Goal: Transaction & Acquisition: Book appointment/travel/reservation

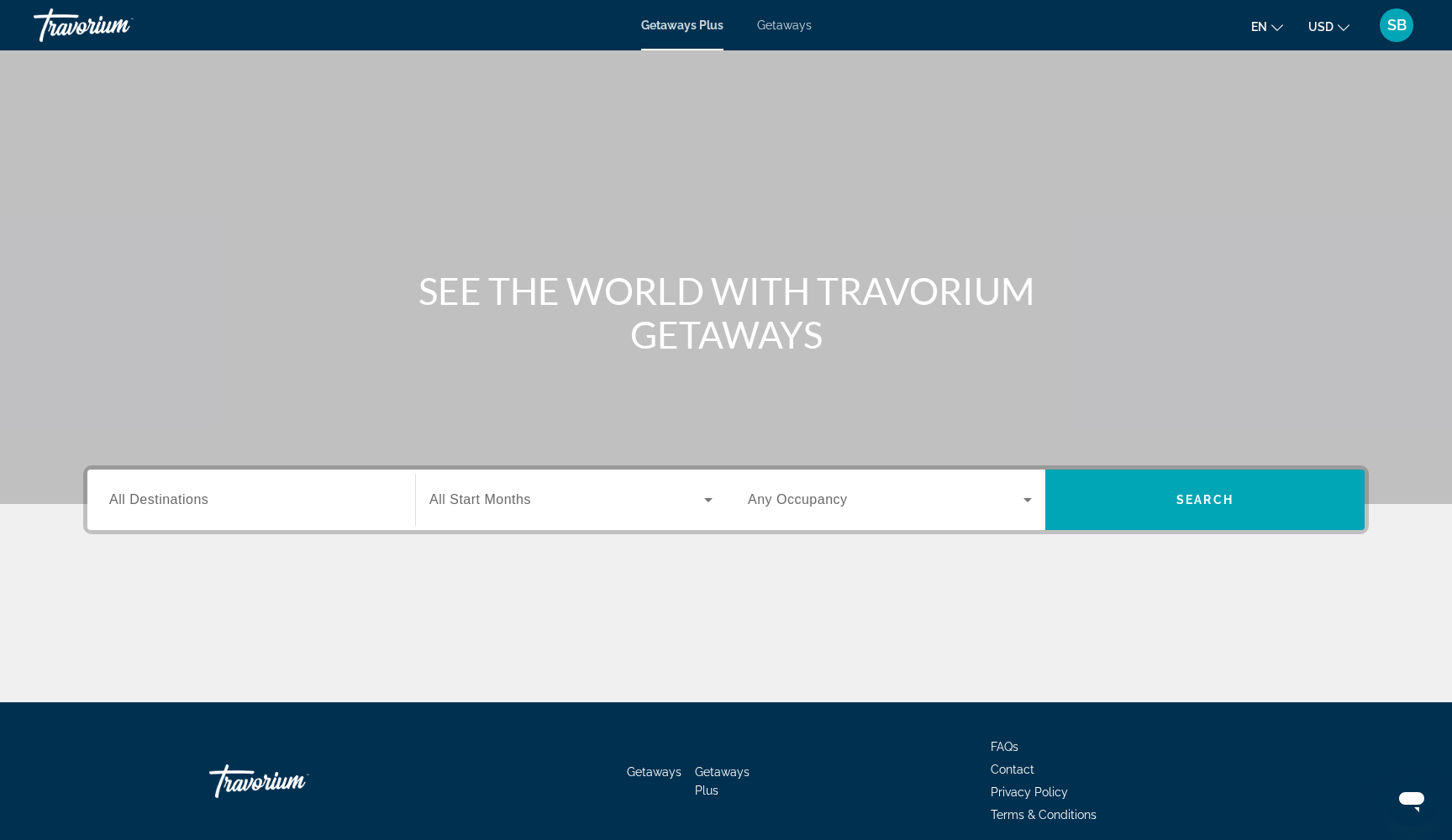
click at [785, 28] on span "Getaways" at bounding box center [785, 25] width 55 height 14
click at [170, 499] on span "All Destinations" at bounding box center [158, 500] width 99 height 15
click at [170, 499] on input "Destination All Destinations" at bounding box center [251, 501] width 284 height 20
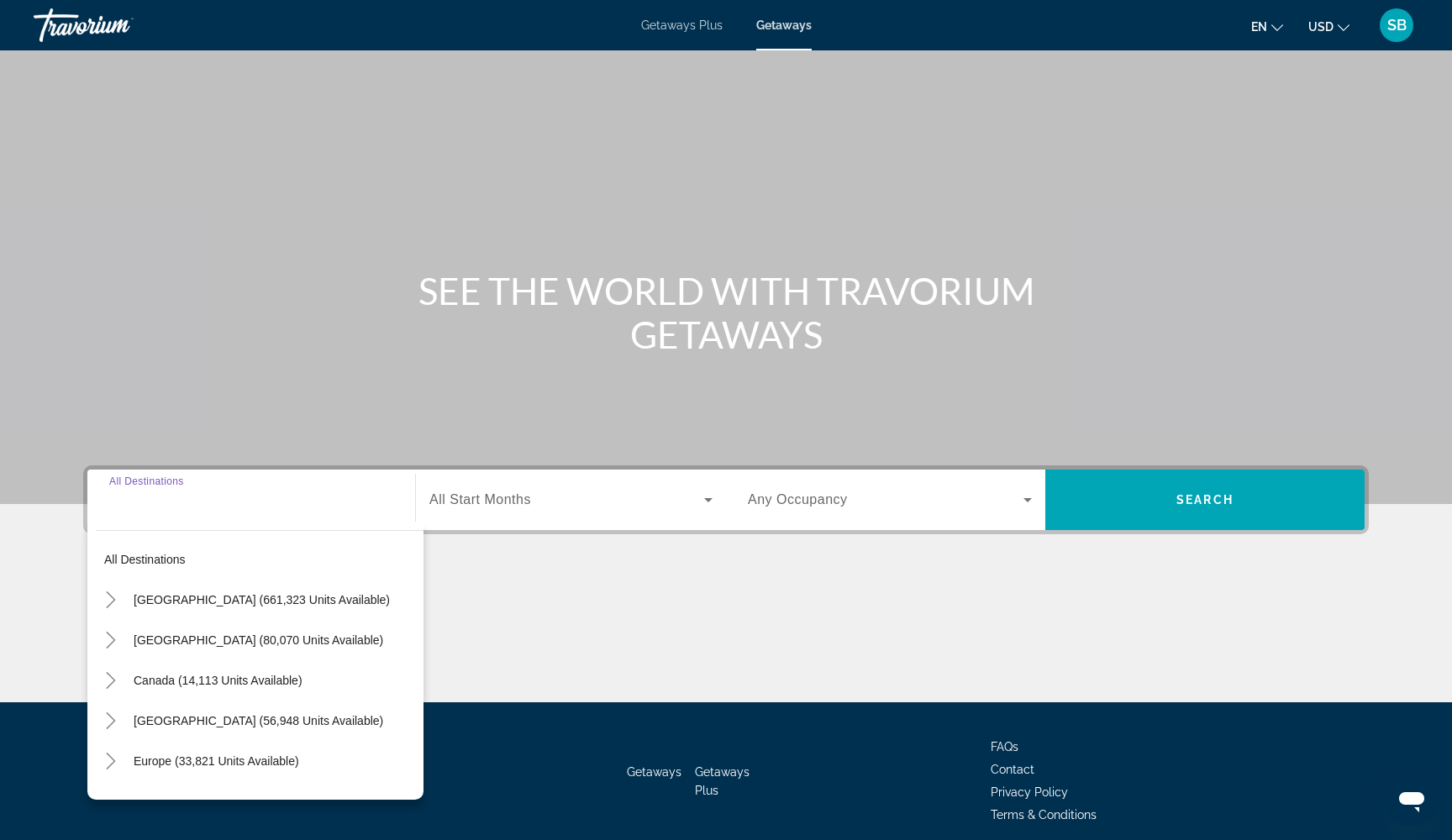
scroll to position [68, 0]
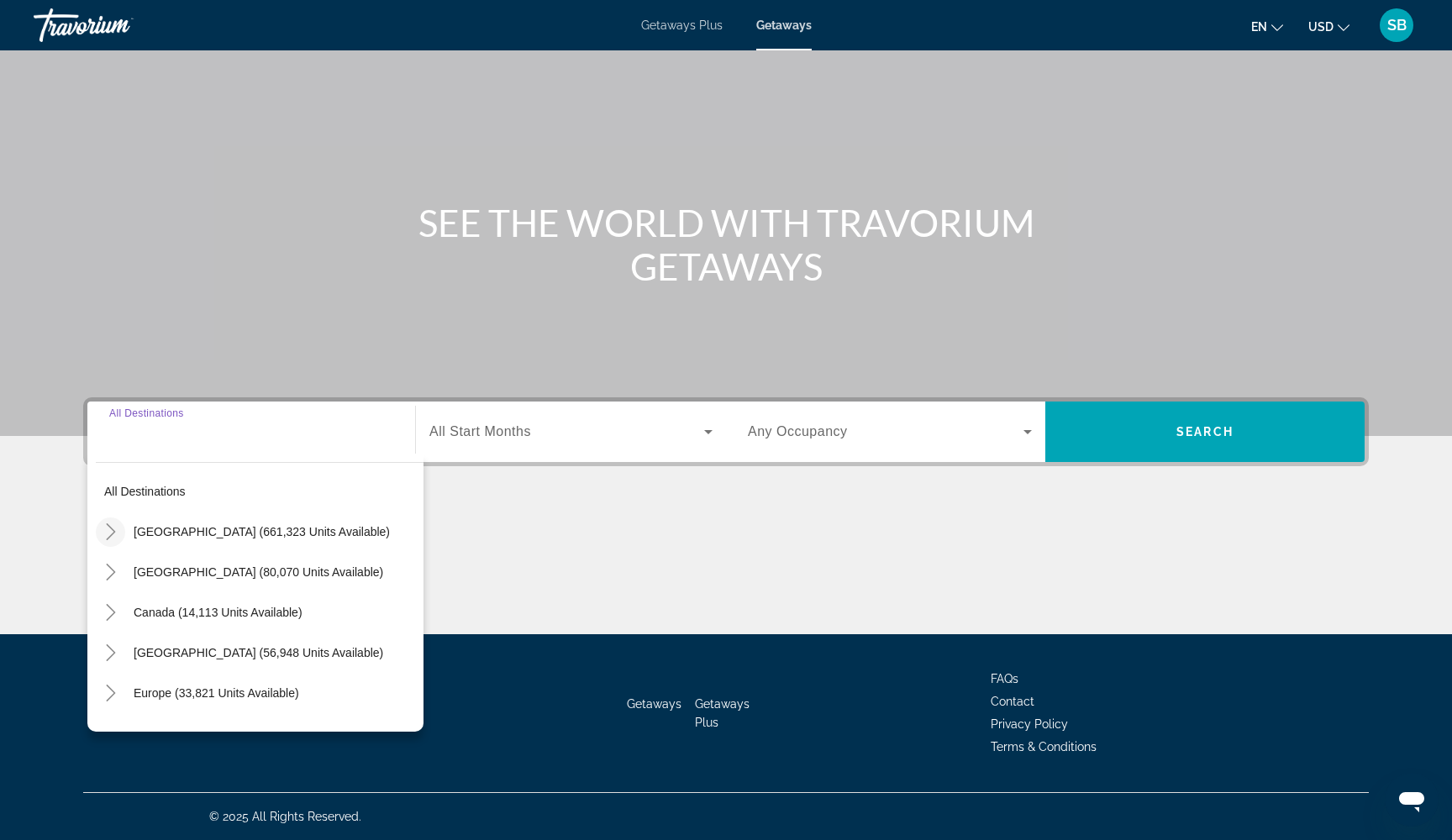
click at [108, 531] on icon "Toggle United States (661,323 units available)" at bounding box center [111, 532] width 16 height 16
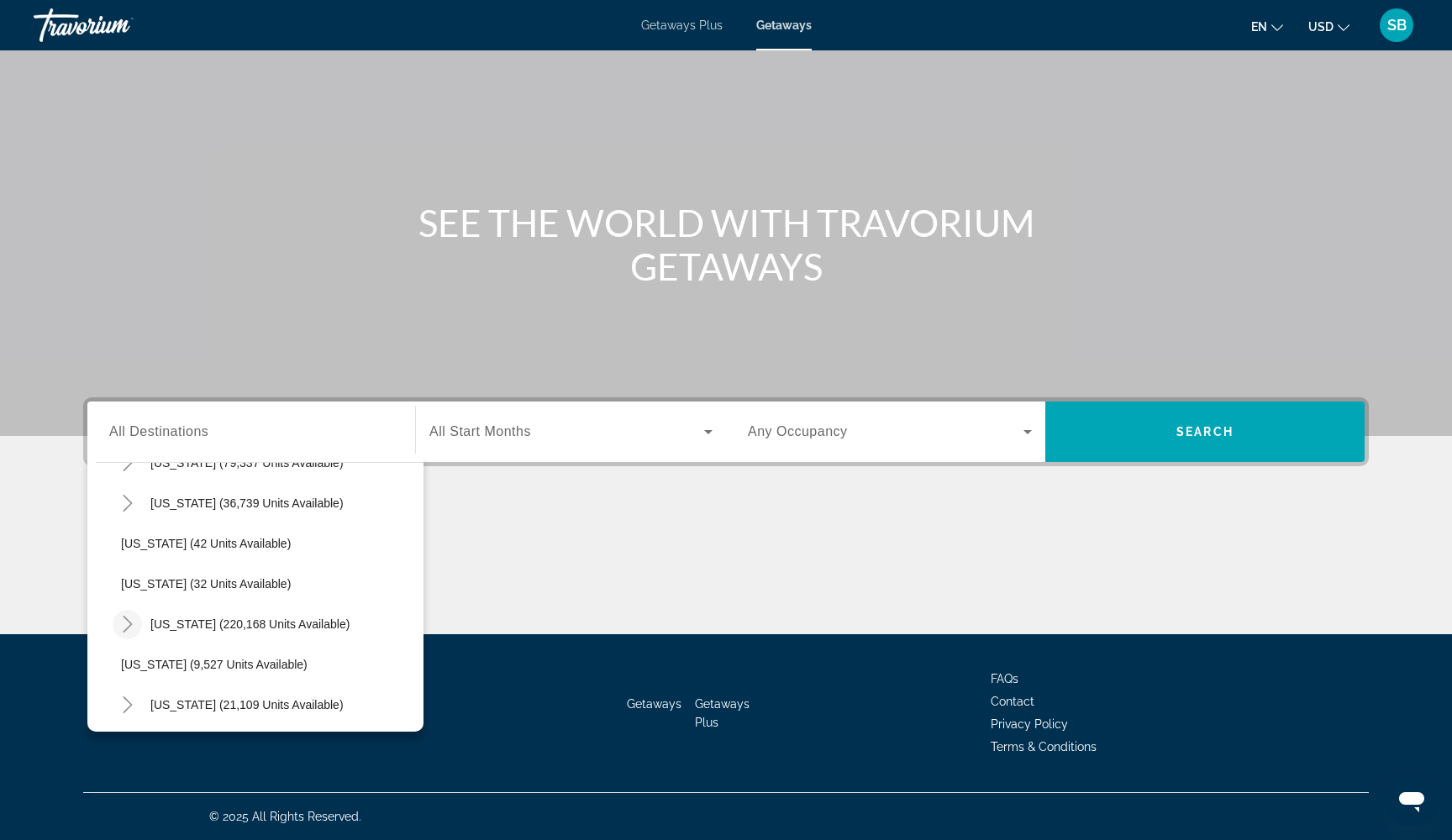
scroll to position [163, 0]
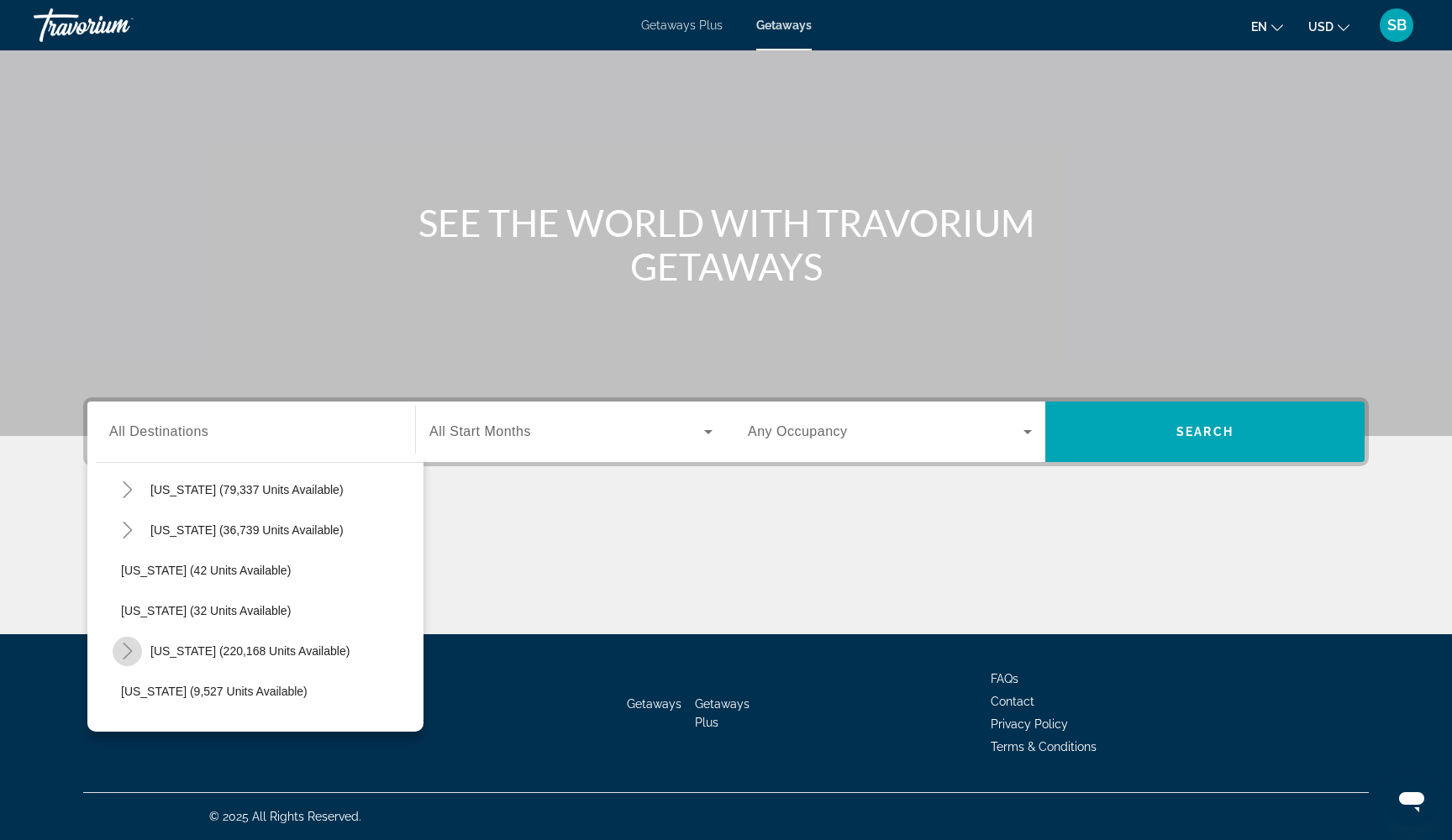
click at [128, 652] on icon "Toggle Florida (220,168 units available)" at bounding box center [127, 651] width 16 height 16
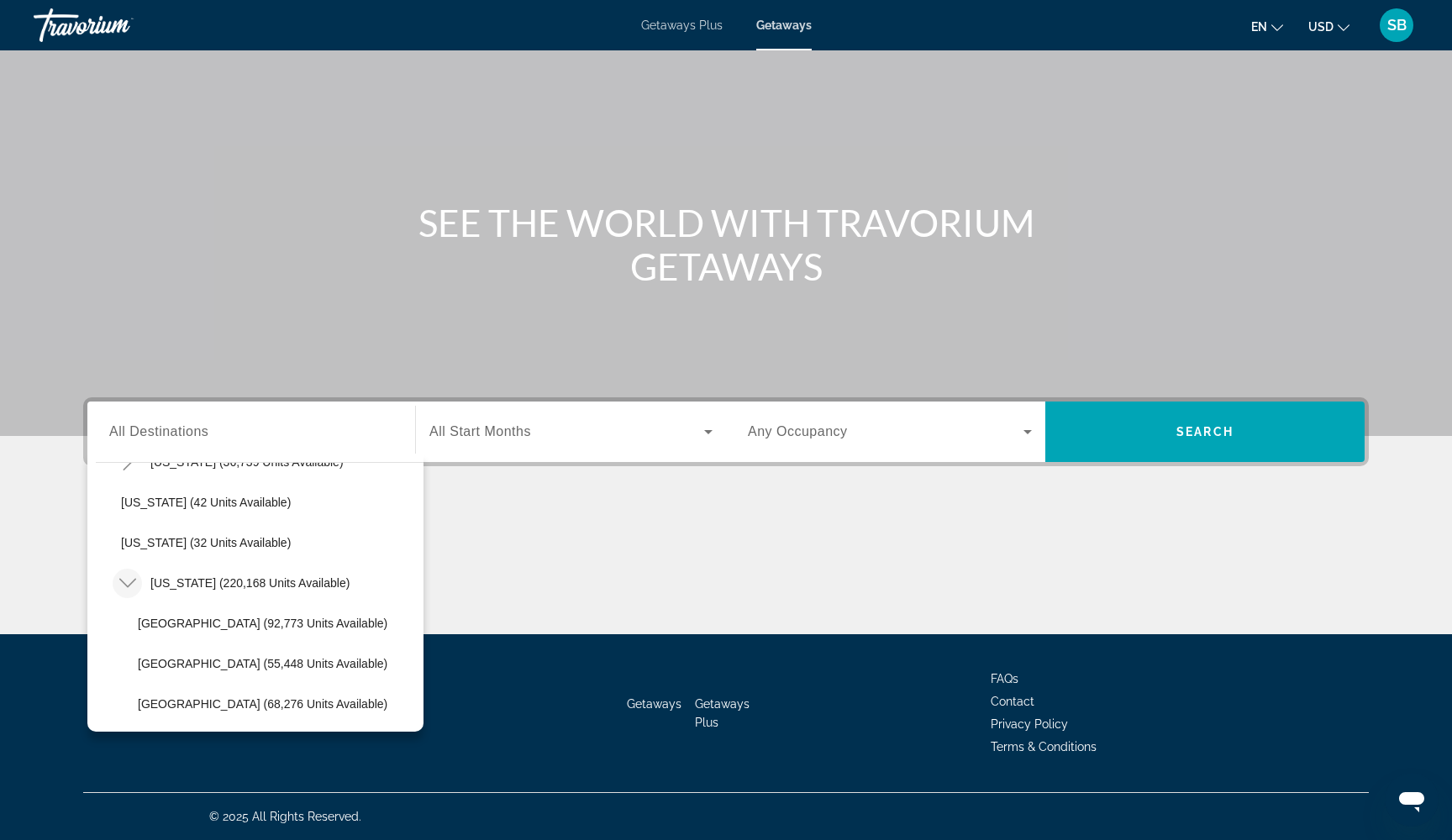
scroll to position [232, 0]
click at [157, 621] on span "[GEOGRAPHIC_DATA] (92,773 units available)" at bounding box center [263, 621] width 250 height 14
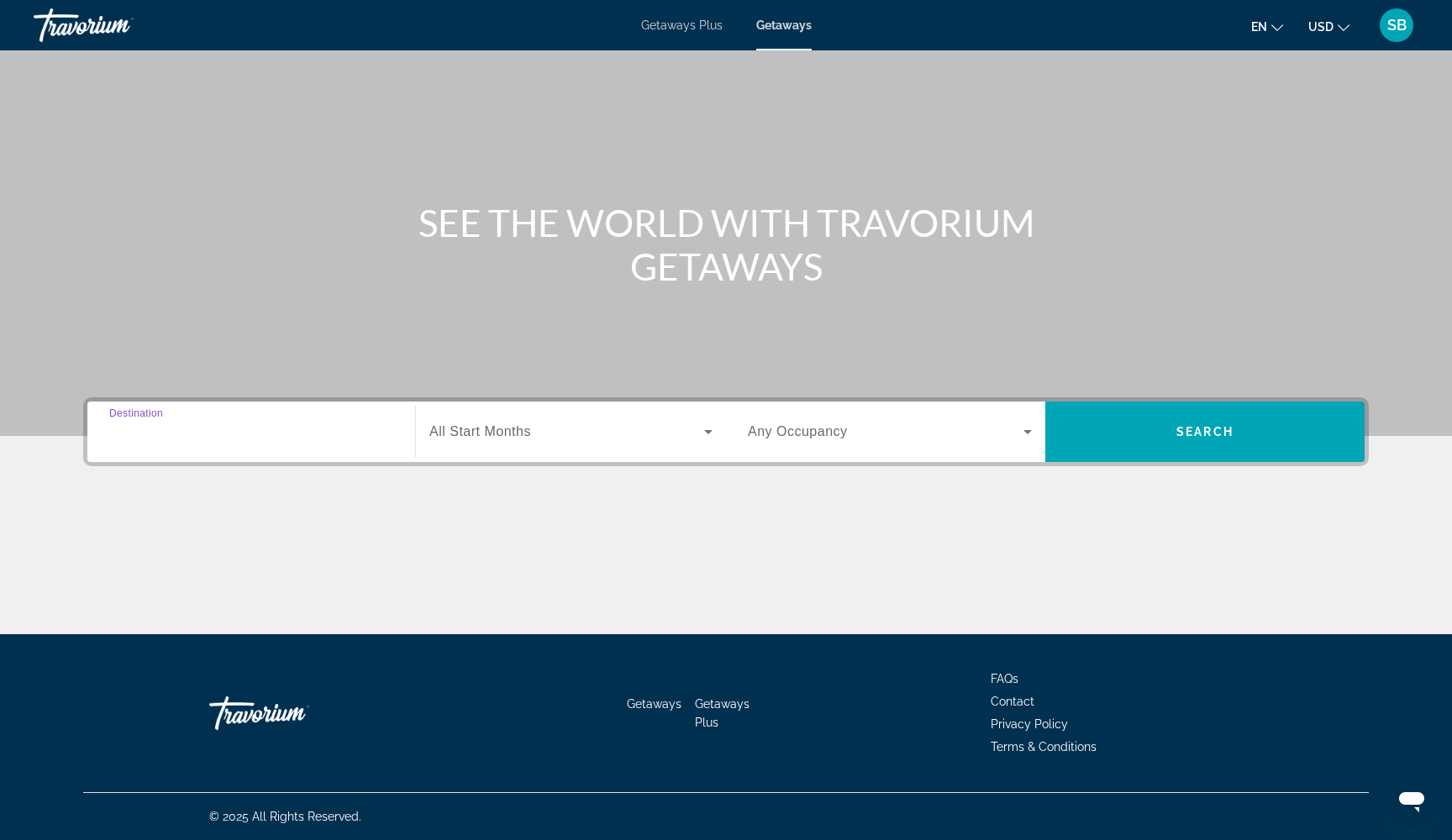
type input "**********"
click at [645, 434] on span "Search widget" at bounding box center [567, 432] width 275 height 20
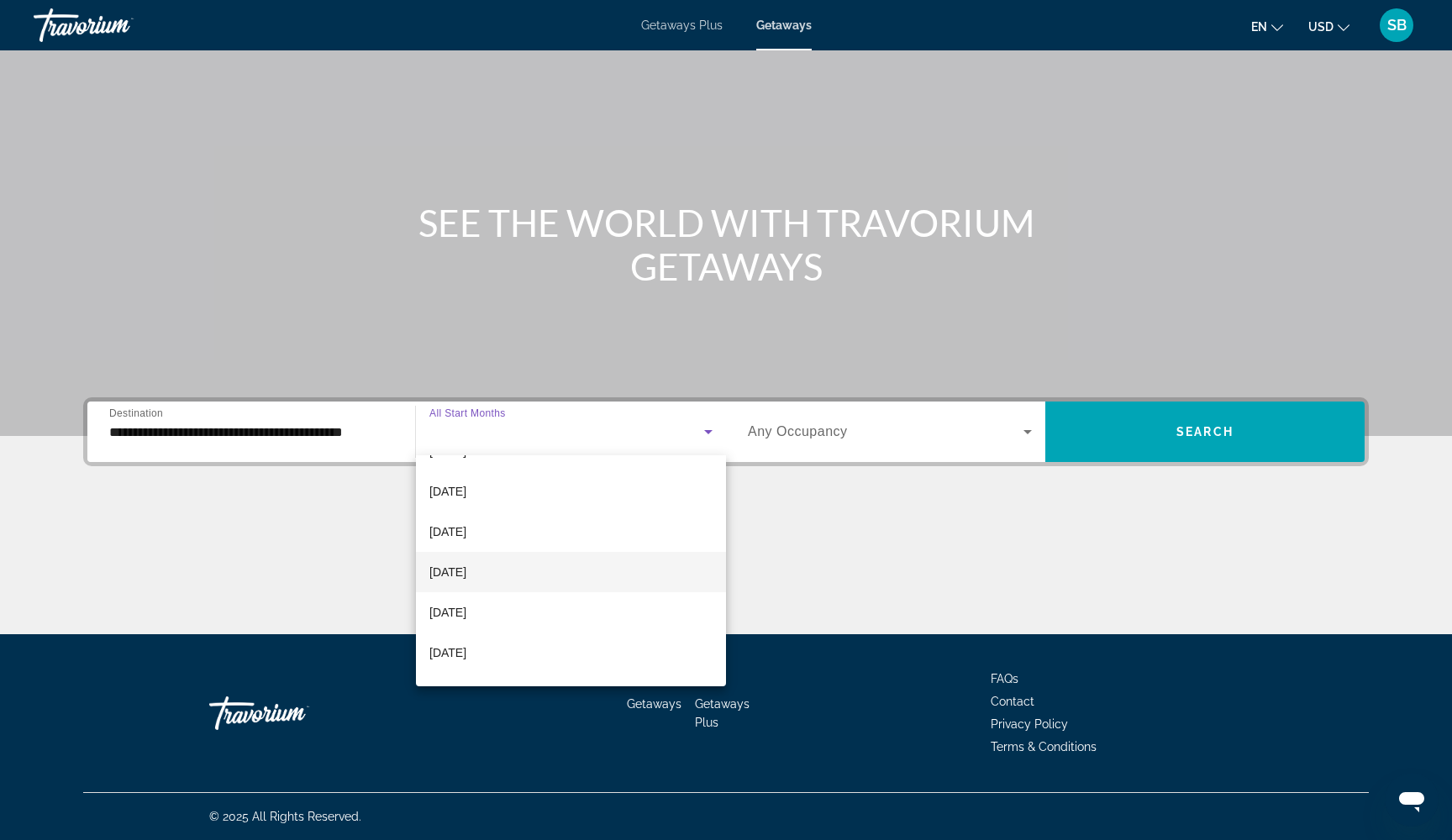
click at [575, 565] on mat-option "[DATE]" at bounding box center [570, 572] width 310 height 40
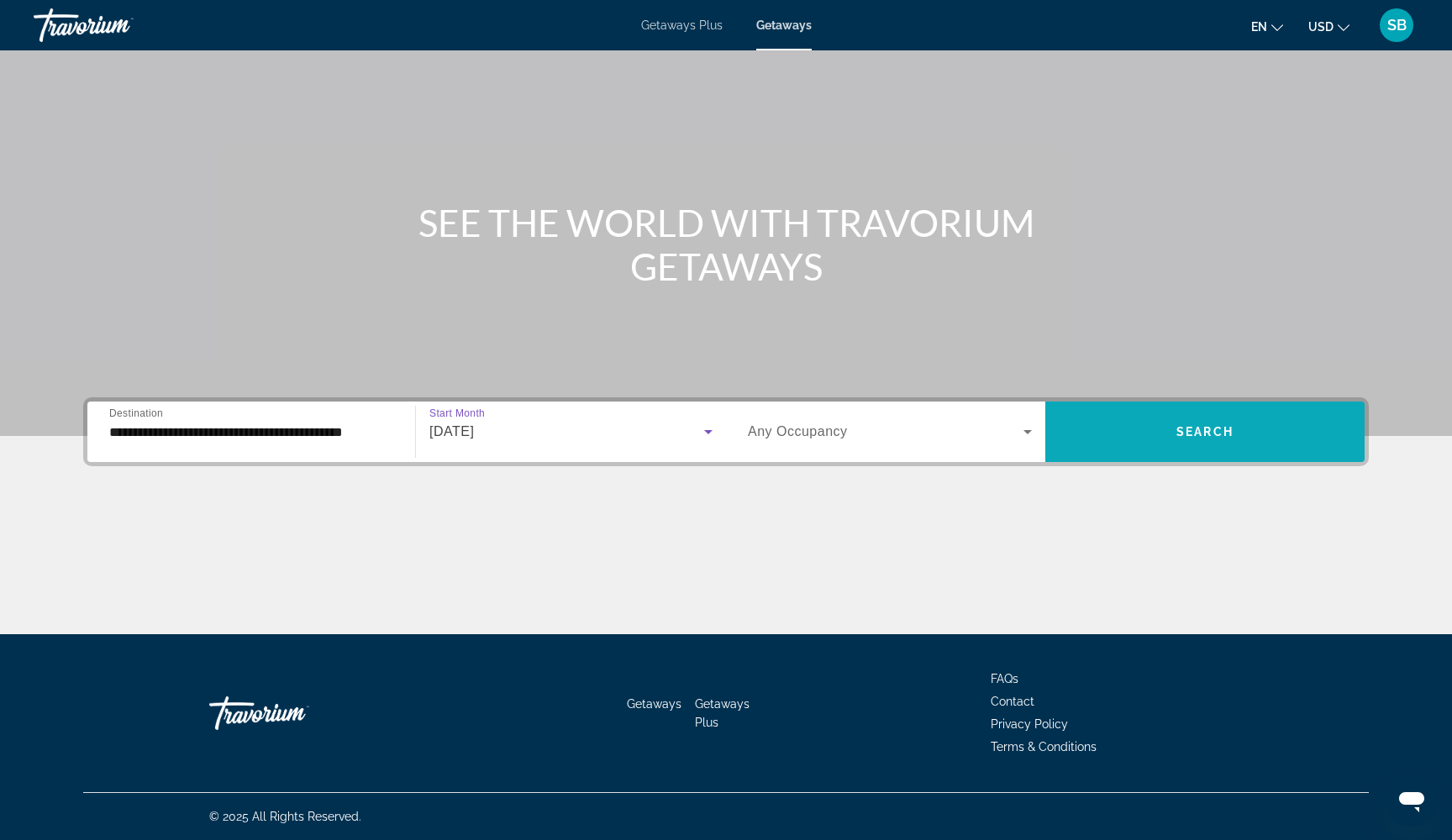
click at [1177, 435] on span "Search" at bounding box center [1205, 431] width 57 height 14
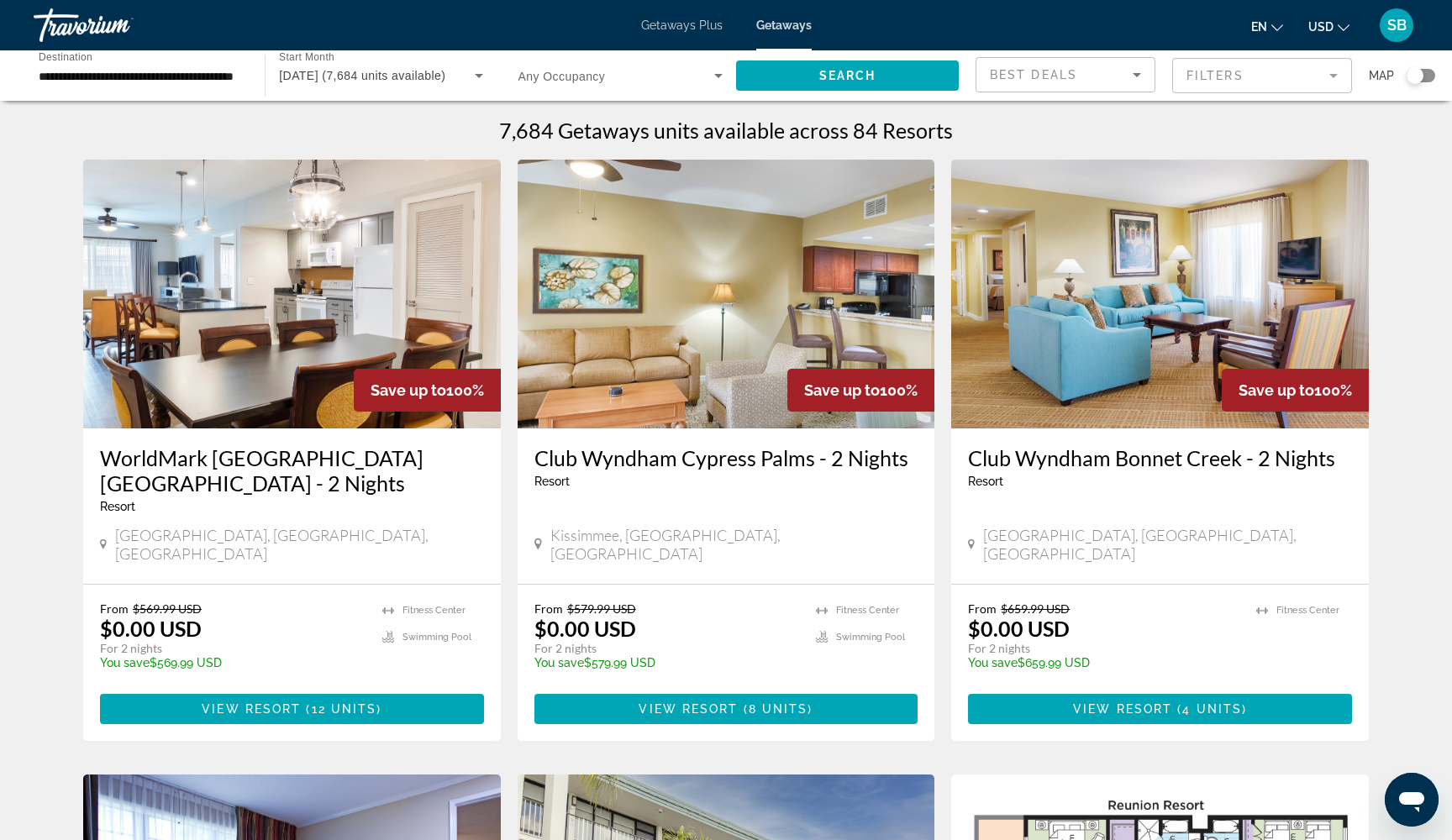
click at [1245, 81] on mat-form-field "Filters" at bounding box center [1262, 75] width 179 height 36
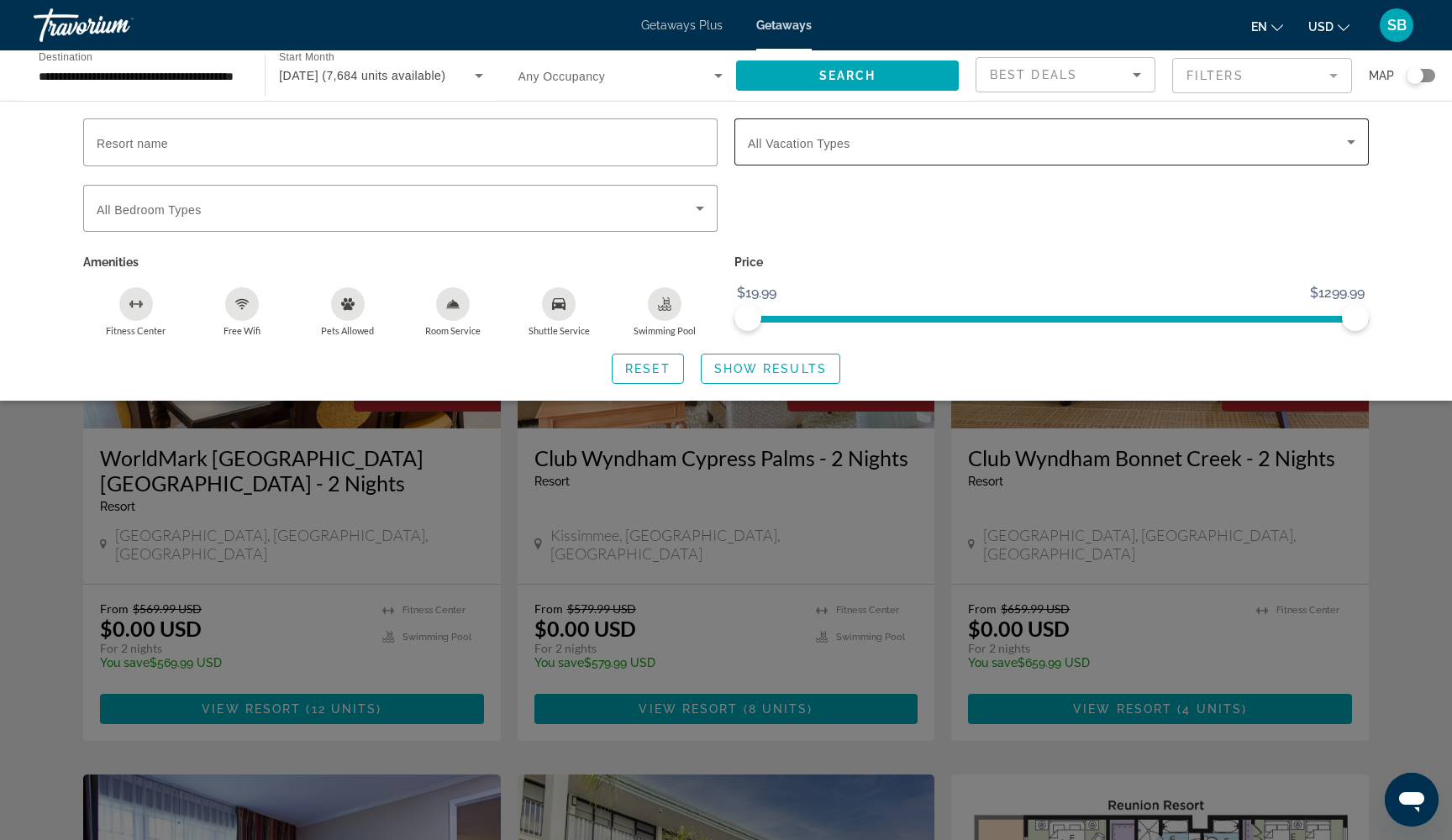
click at [1120, 145] on span "Search widget" at bounding box center [1047, 142] width 599 height 20
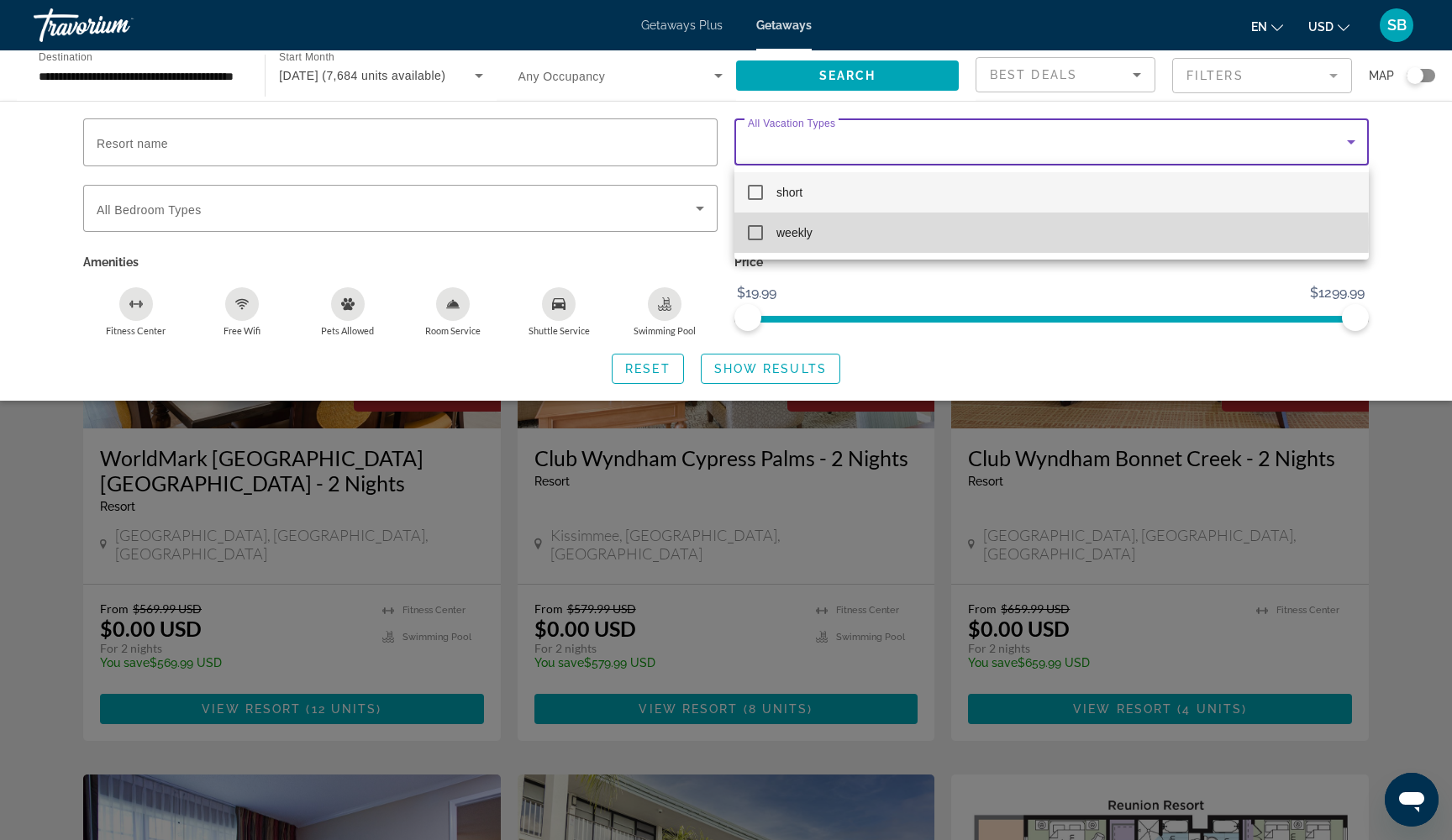
click at [753, 232] on mat-pseudo-checkbox at bounding box center [755, 232] width 16 height 16
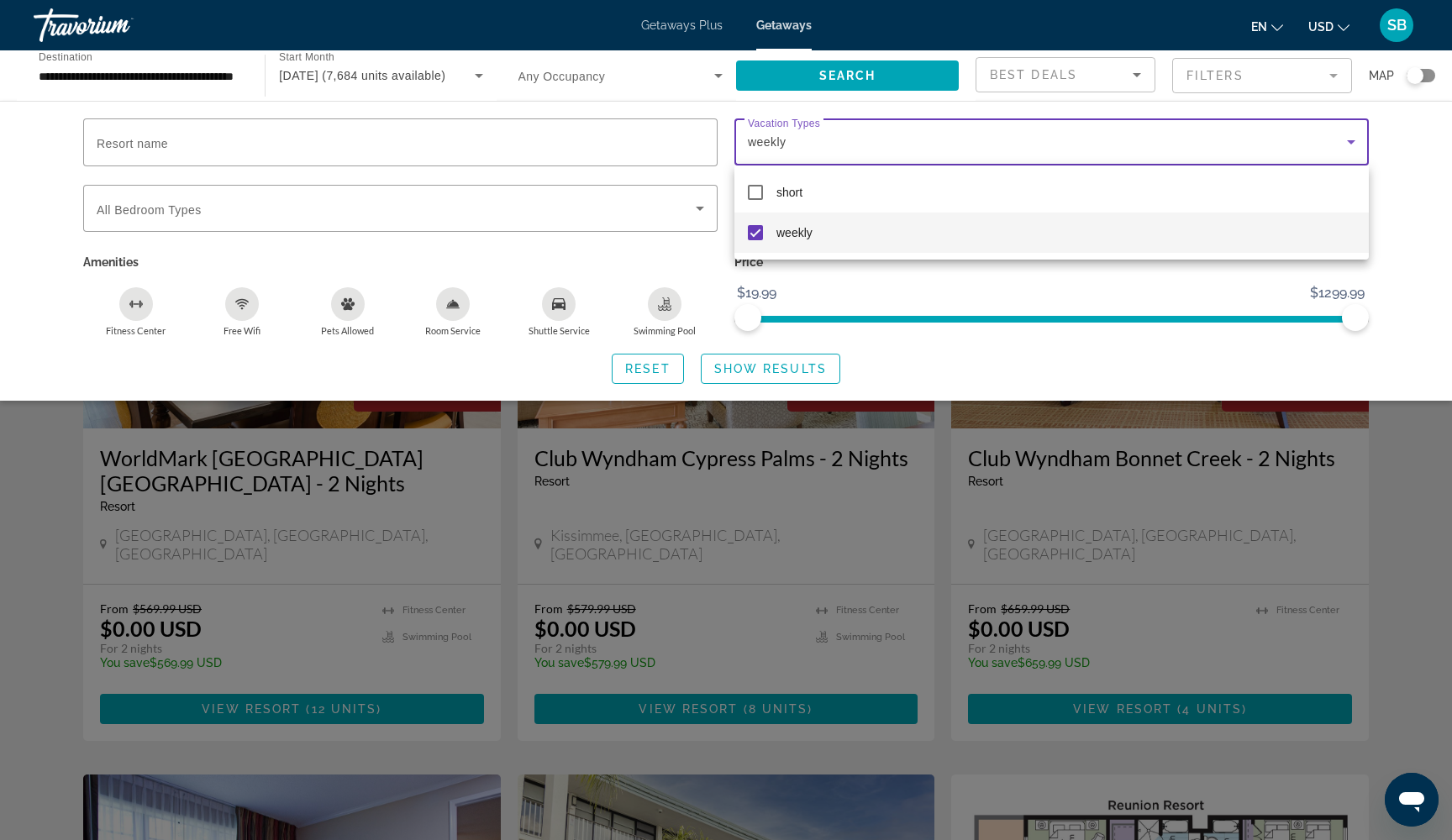
click at [728, 373] on div at bounding box center [726, 420] width 1452 height 840
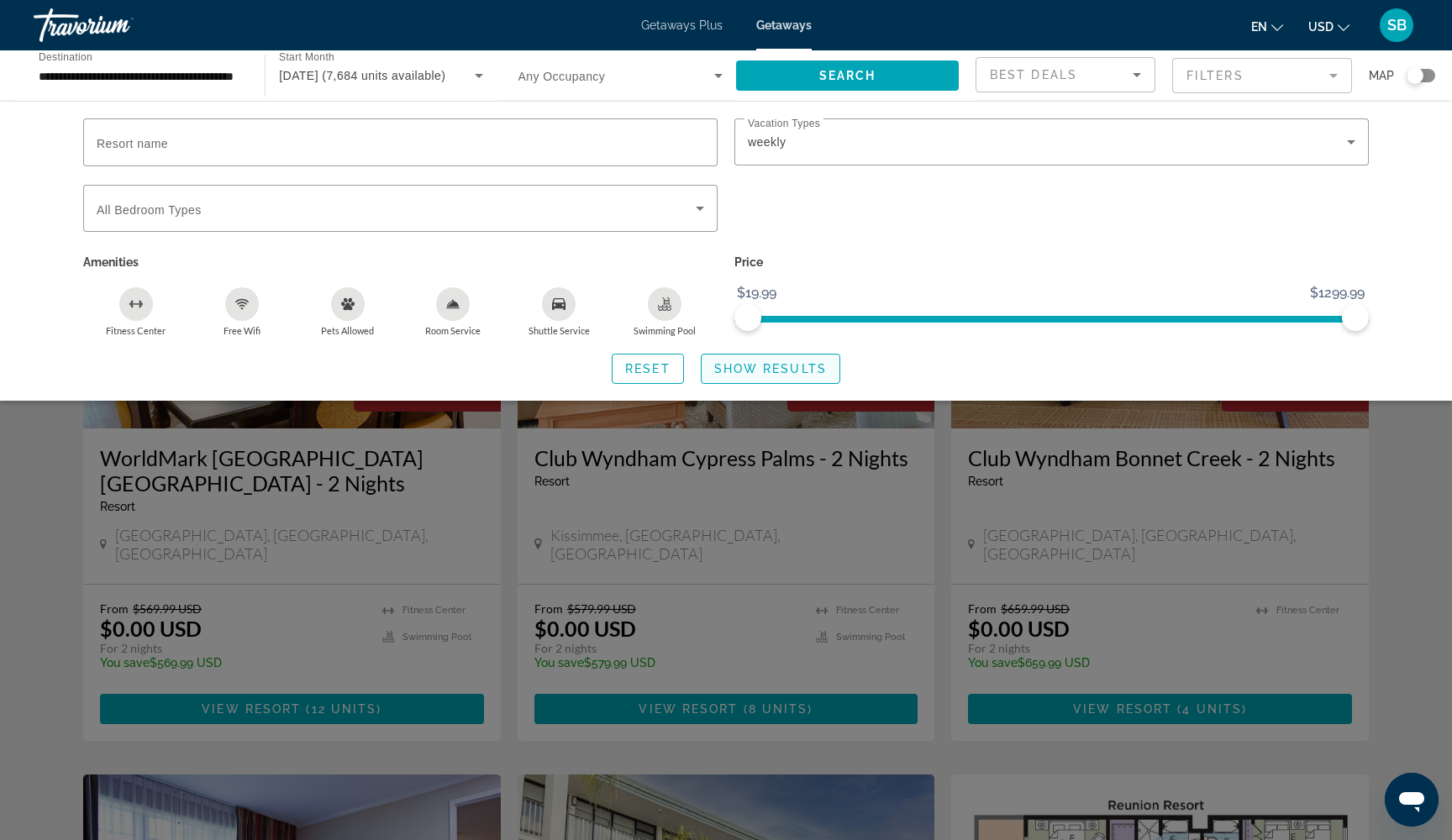
click at [728, 373] on span "Show Results" at bounding box center [770, 369] width 113 height 14
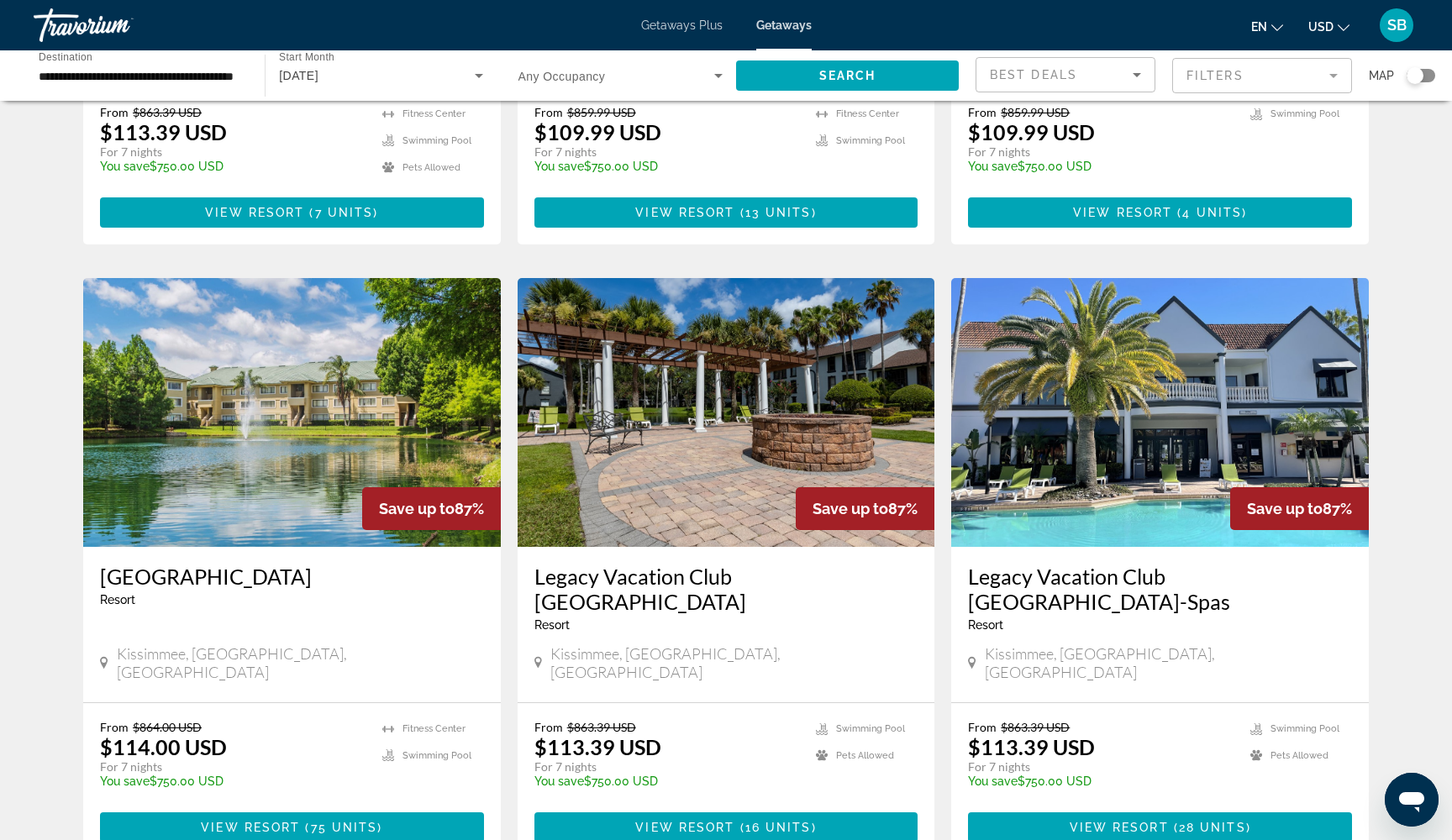
scroll to position [1707, 0]
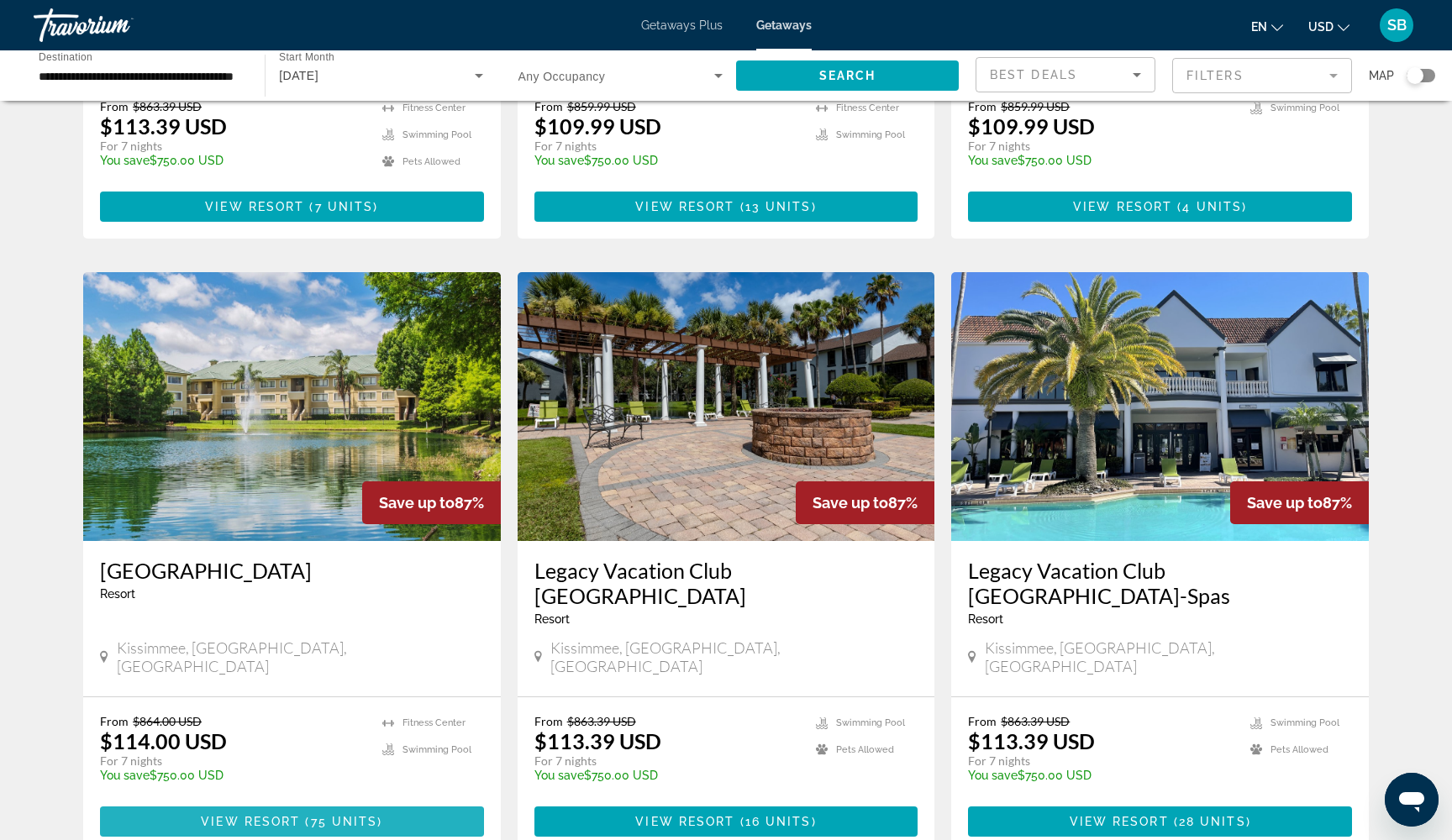
click at [219, 814] on span "View Resort" at bounding box center [250, 821] width 99 height 14
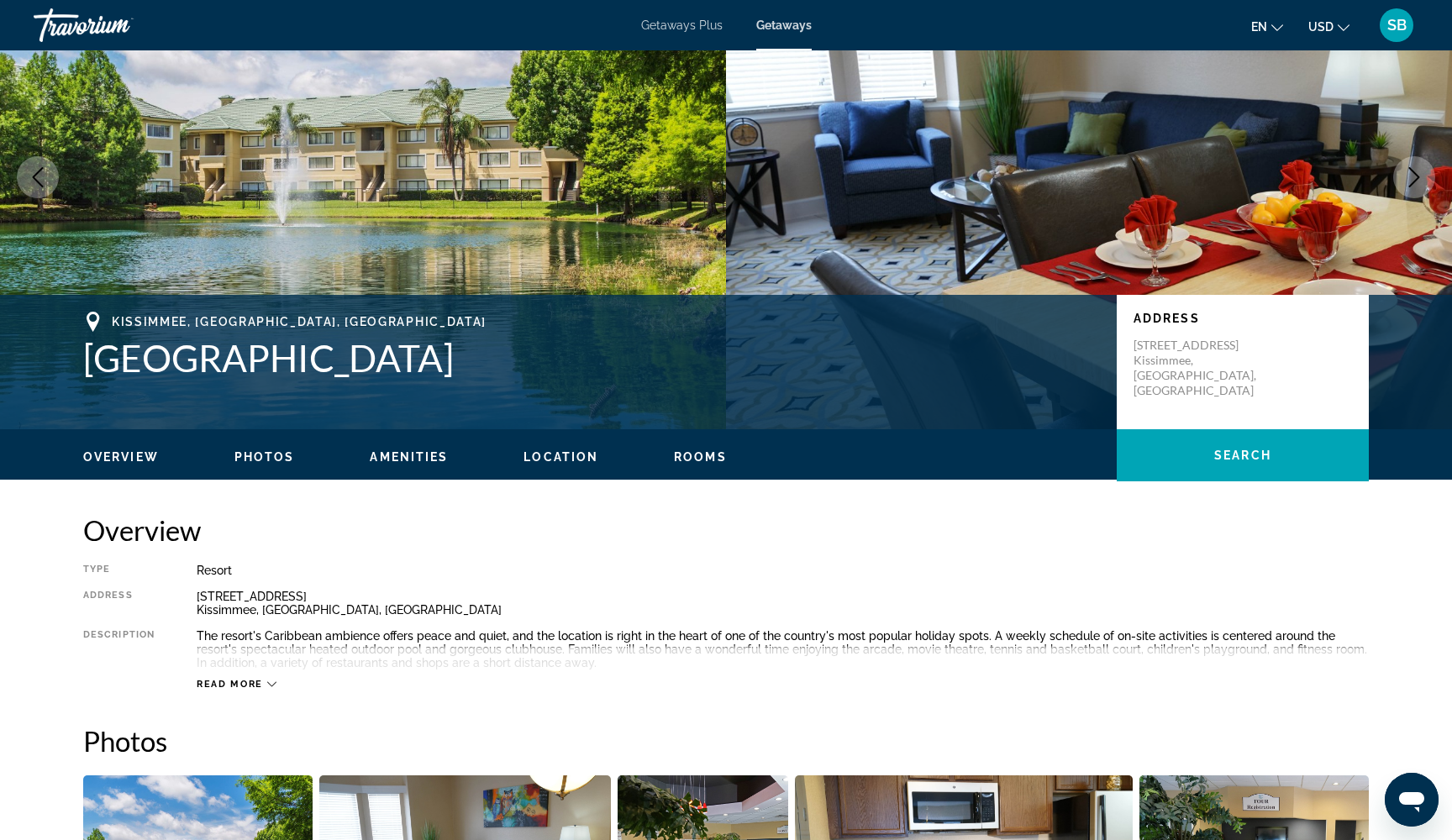
scroll to position [128, 0]
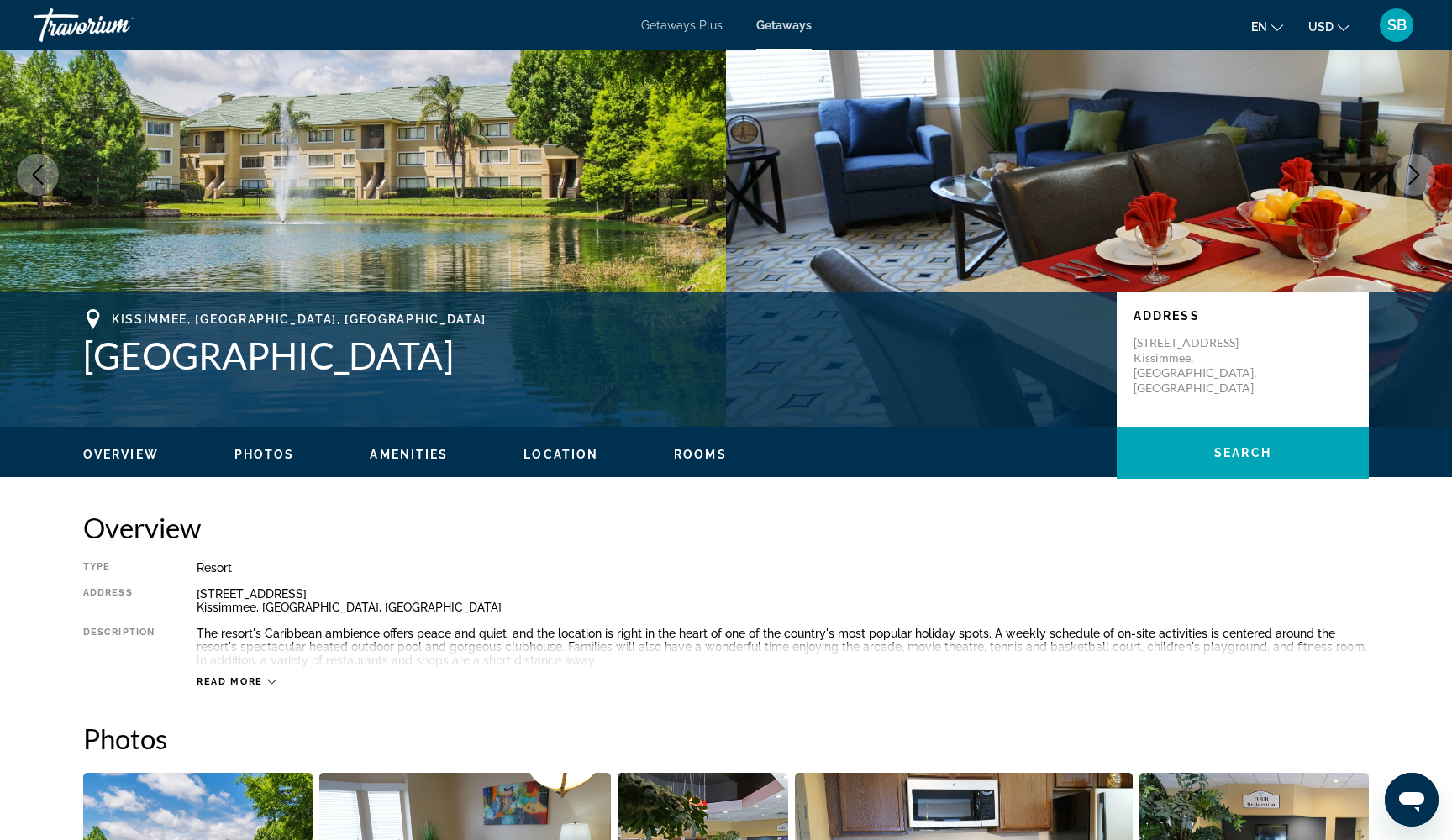
click at [268, 684] on icon "Main content" at bounding box center [272, 682] width 9 height 9
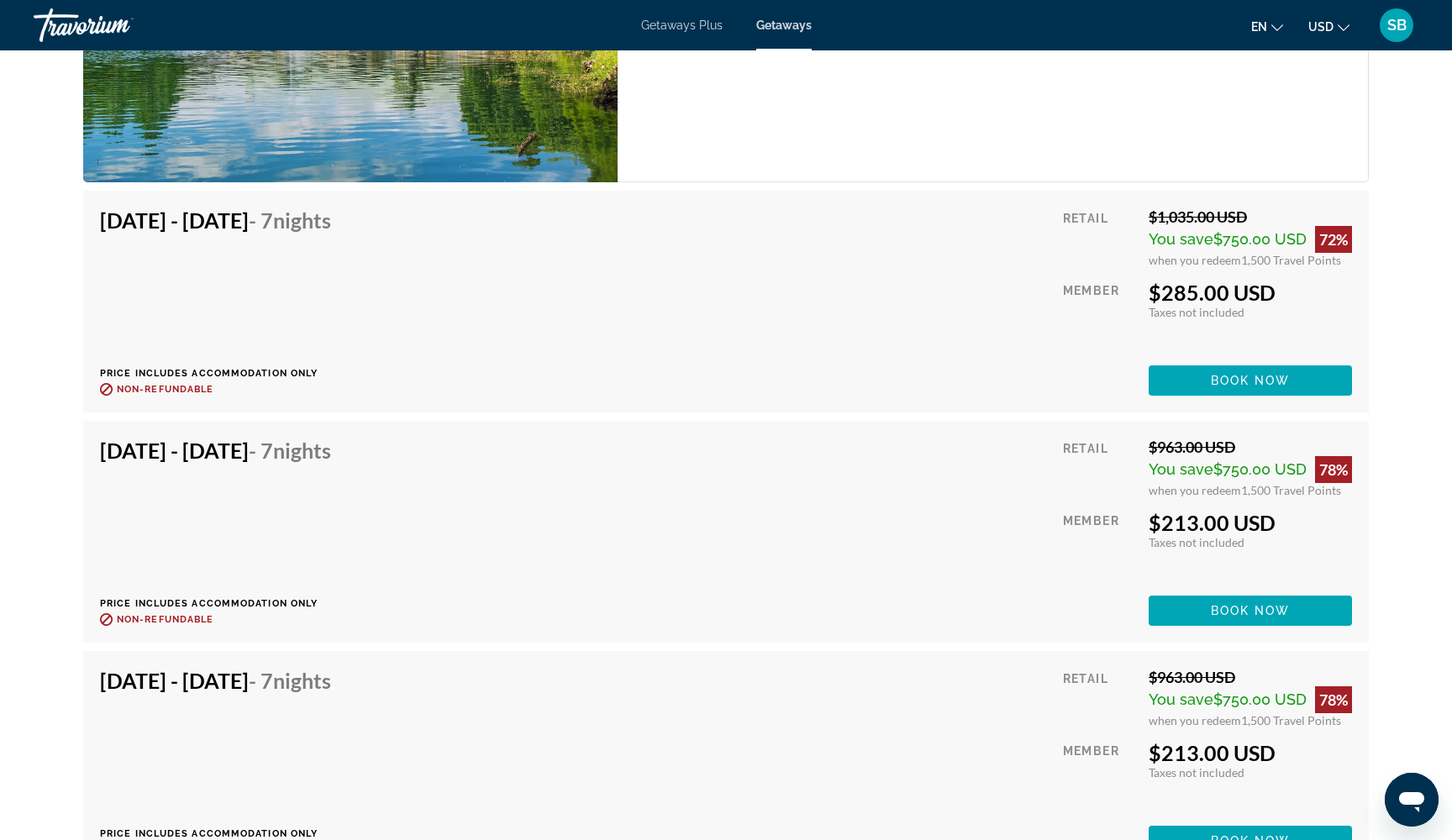
scroll to position [10860, 0]
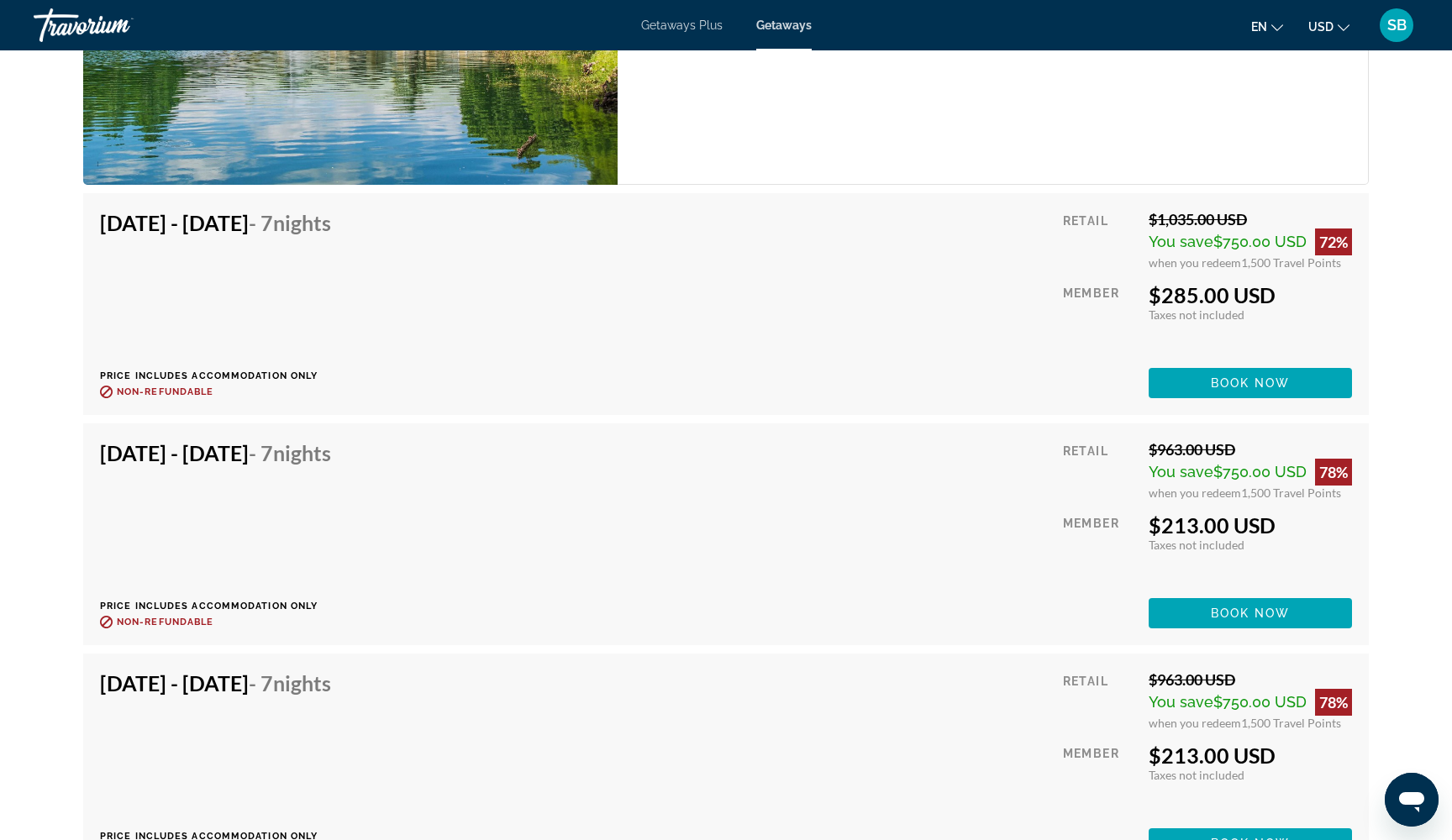
drag, startPoint x: 1241, startPoint y: 473, endPoint x: 1353, endPoint y: 478, distance: 112.1
click at [1352, 478] on div "[DATE] - [DATE] - 7 Nights Price includes accommodation only Refundable until :…" at bounding box center [726, 534] width 1285 height 221
click at [1208, 593] on span "Main content" at bounding box center [1251, 613] width 203 height 40
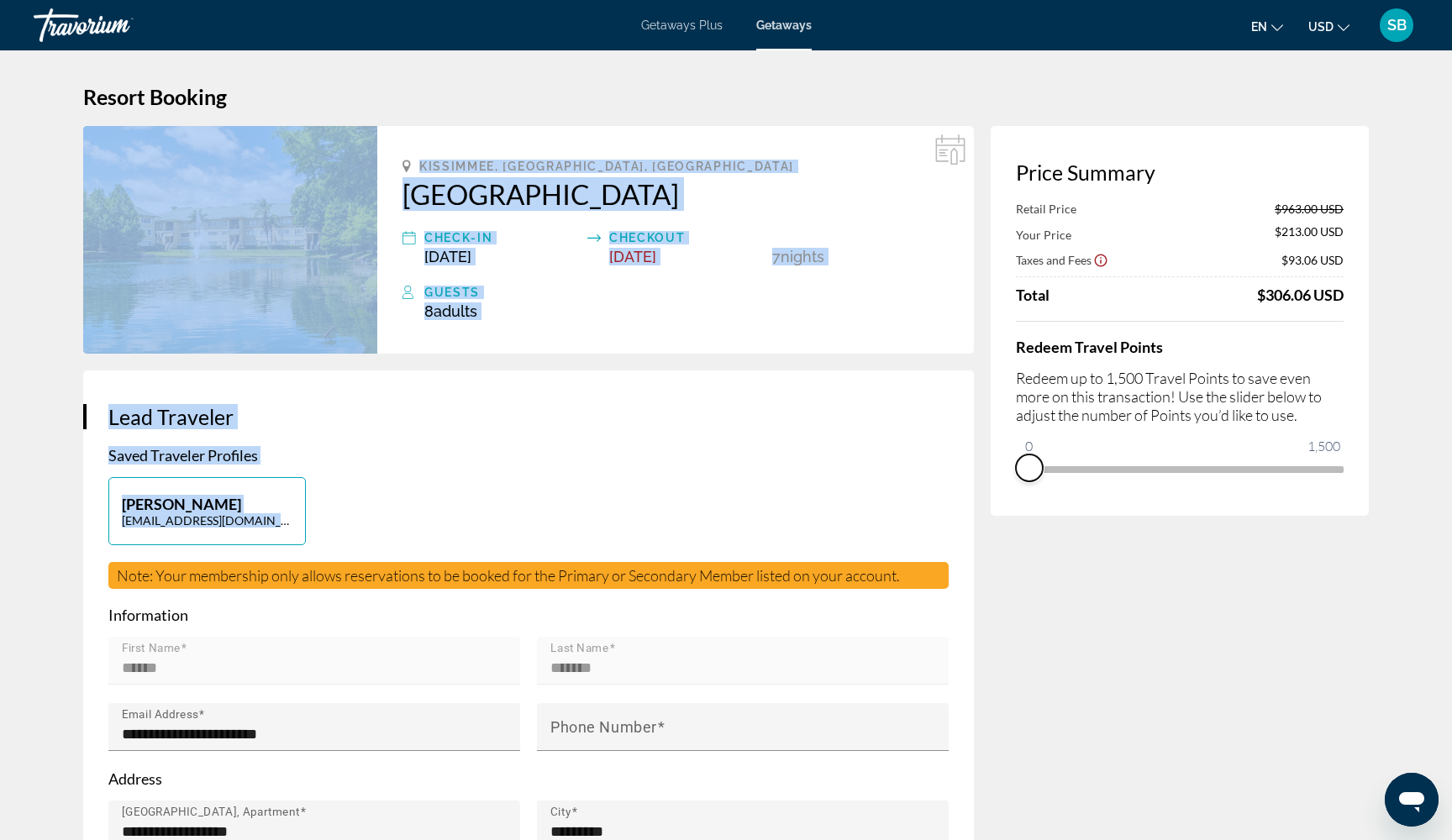
drag, startPoint x: 1329, startPoint y: 490, endPoint x: 983, endPoint y: 523, distance: 347.6
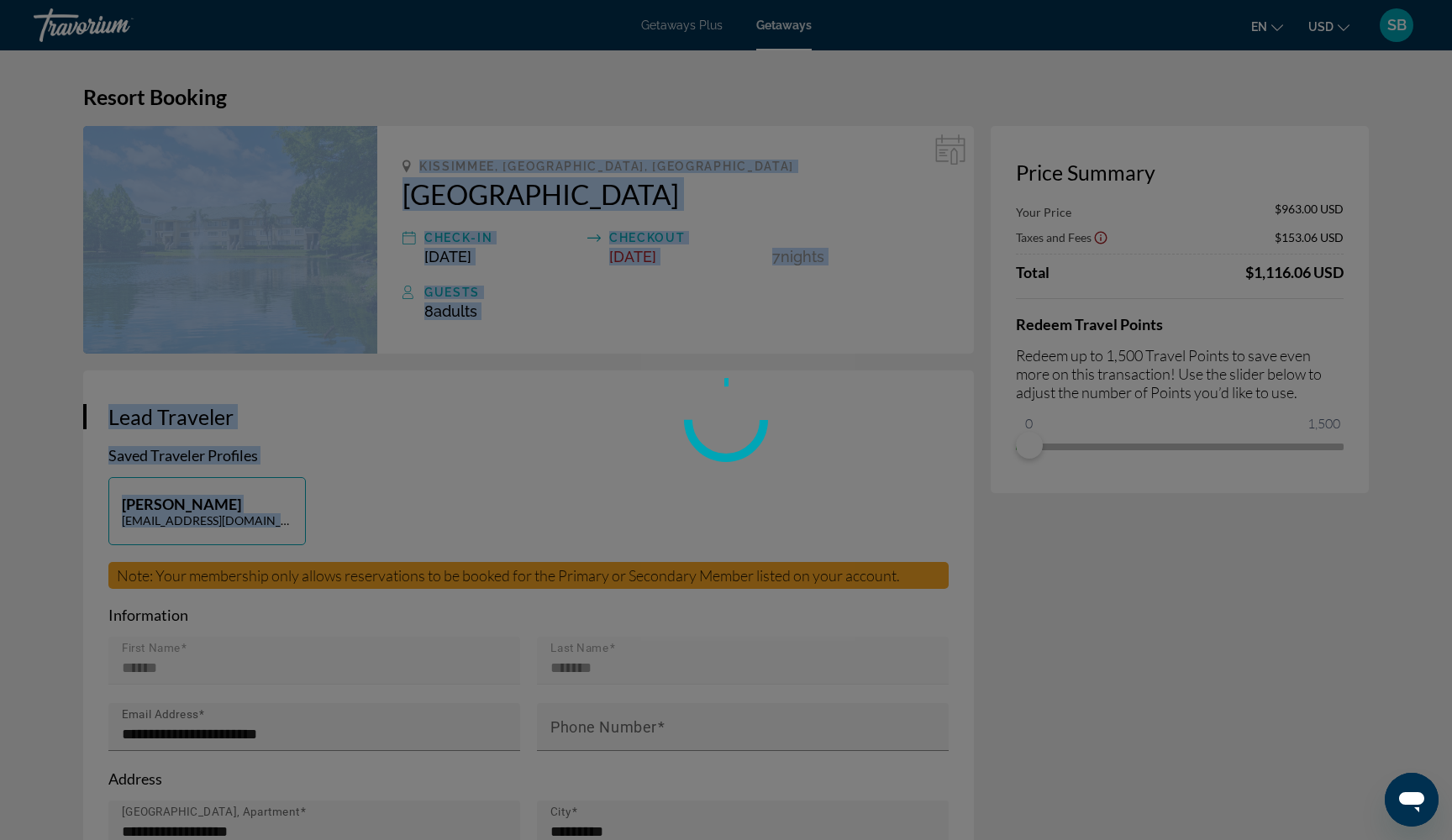
click at [1068, 587] on div "Skip to main content Getaways Plus Getaways en English Español Français Italian…" at bounding box center [726, 420] width 1452 height 840
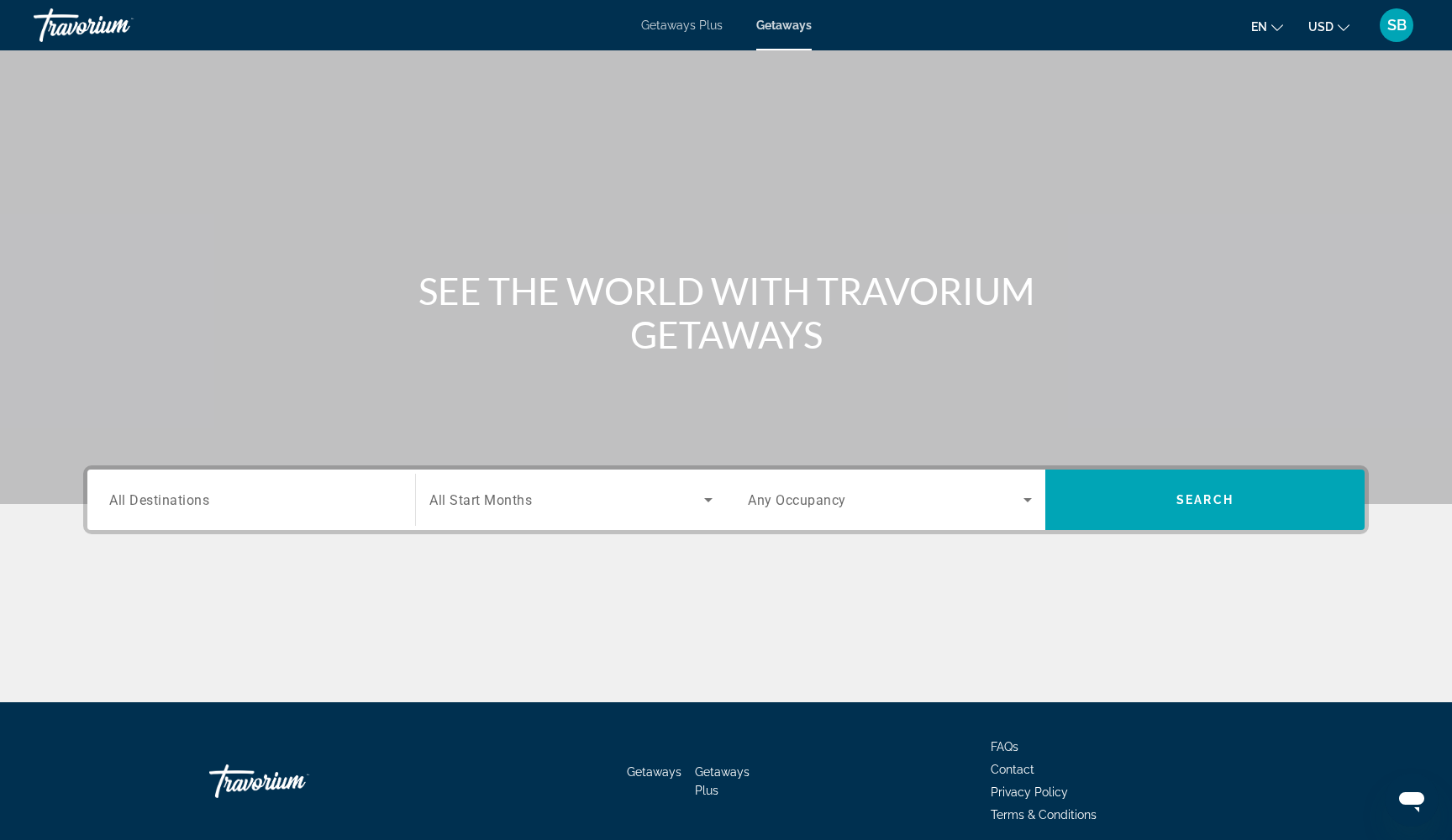
click at [212, 504] on input "Destination All Destinations" at bounding box center [251, 501] width 284 height 20
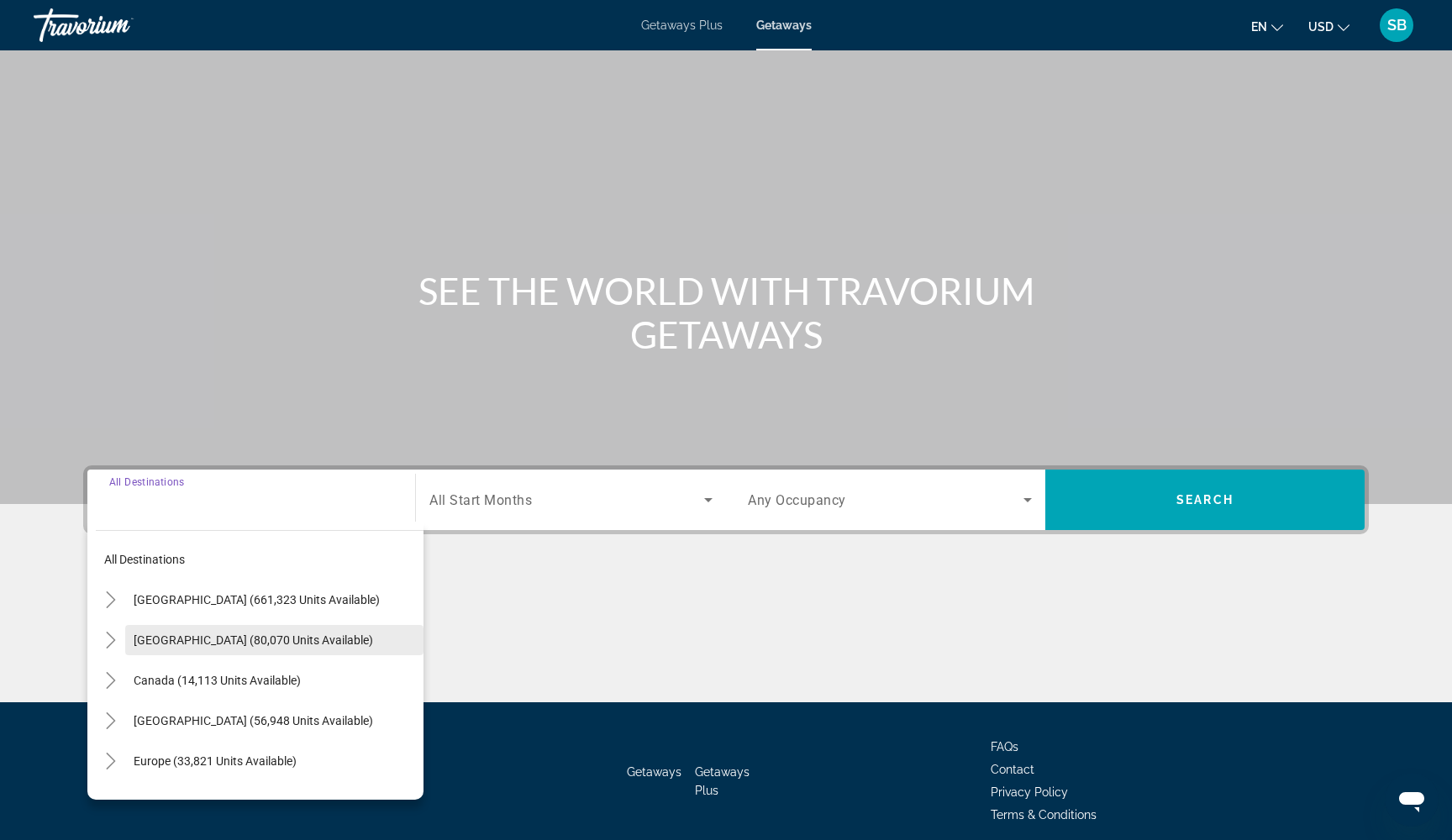
click at [159, 640] on span "[GEOGRAPHIC_DATA] (80,070 units available)" at bounding box center [254, 640] width 240 height 14
type input "**********"
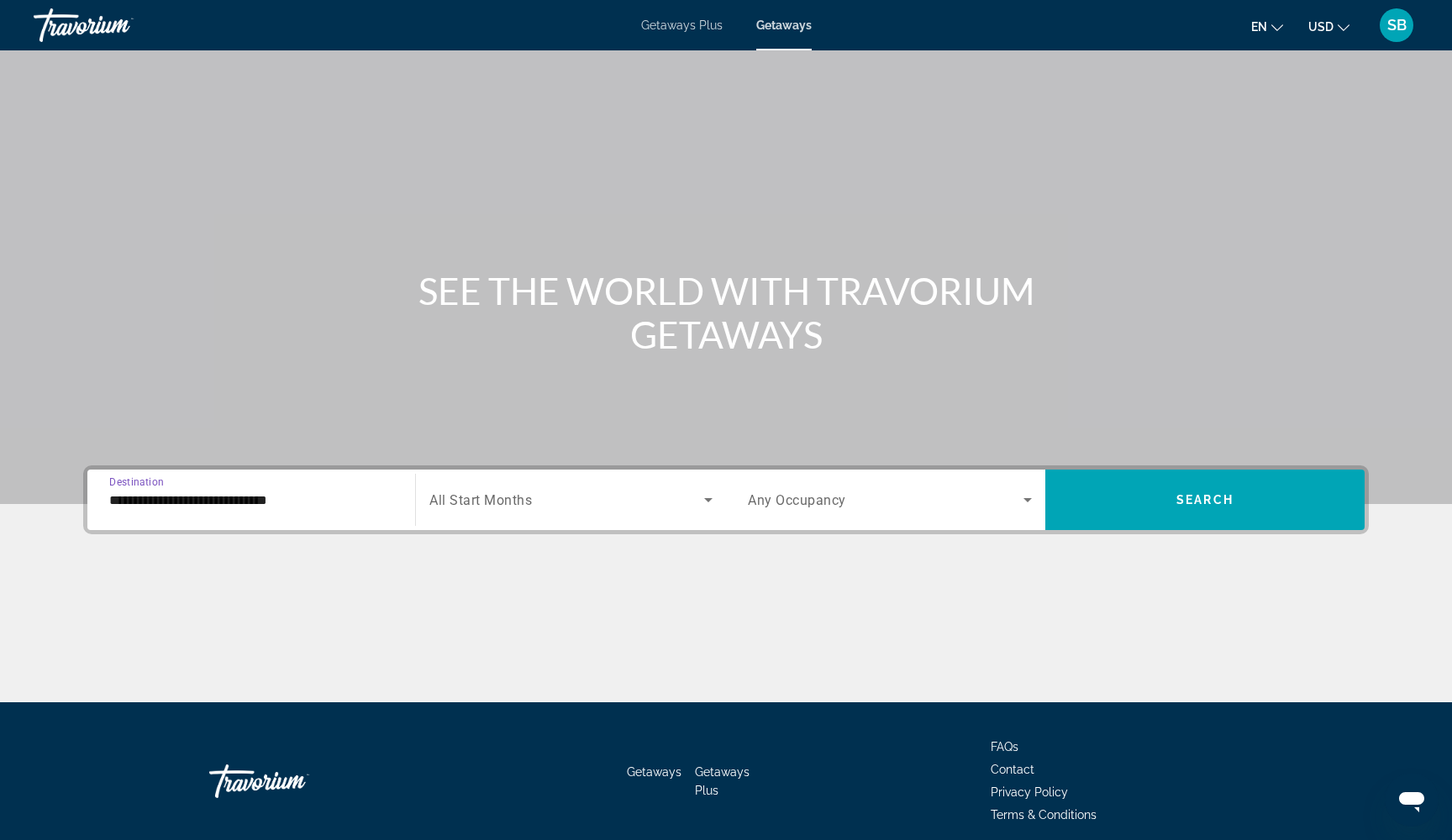
scroll to position [68, 0]
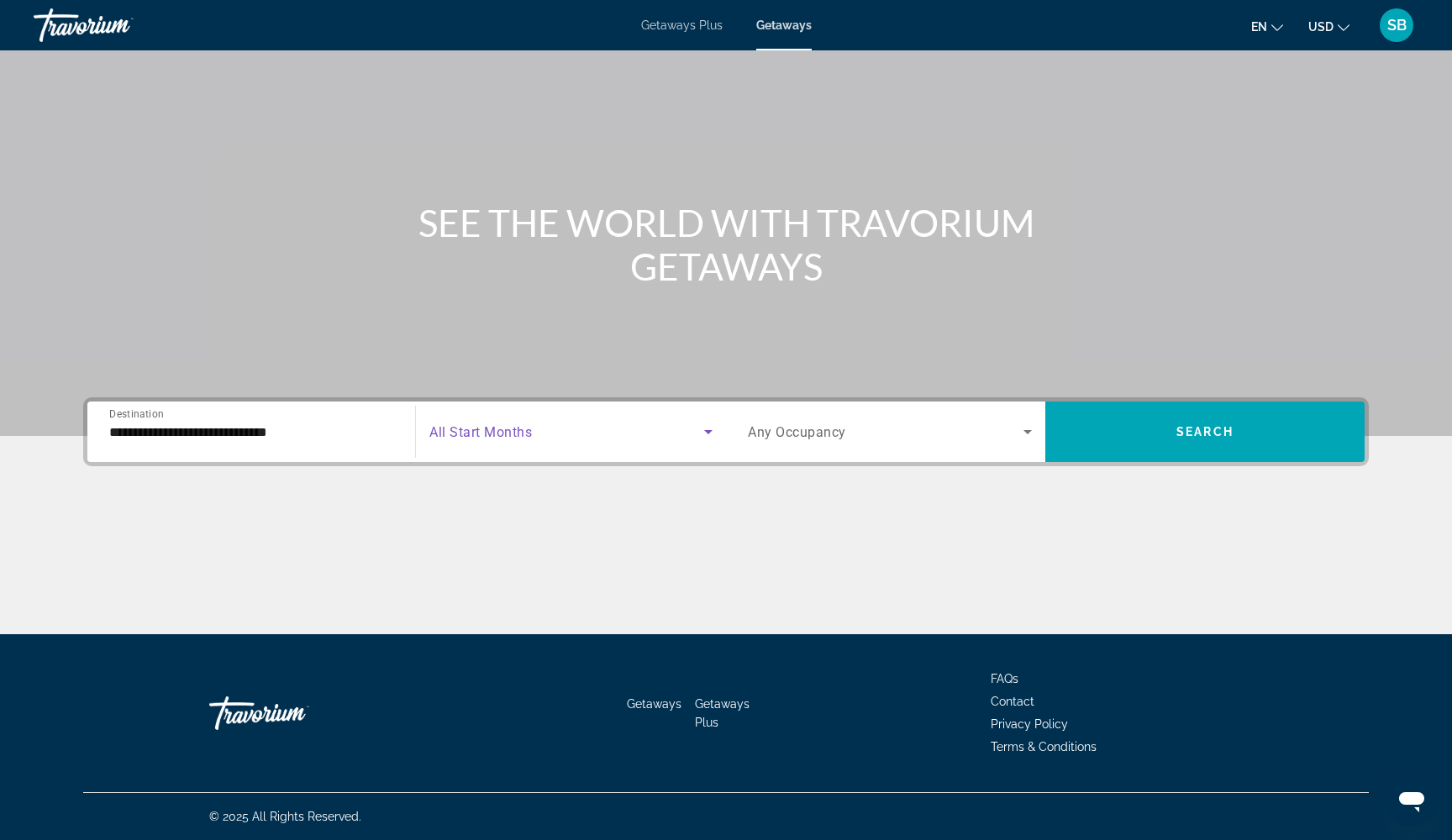
click at [590, 426] on span "Search widget" at bounding box center [567, 432] width 275 height 20
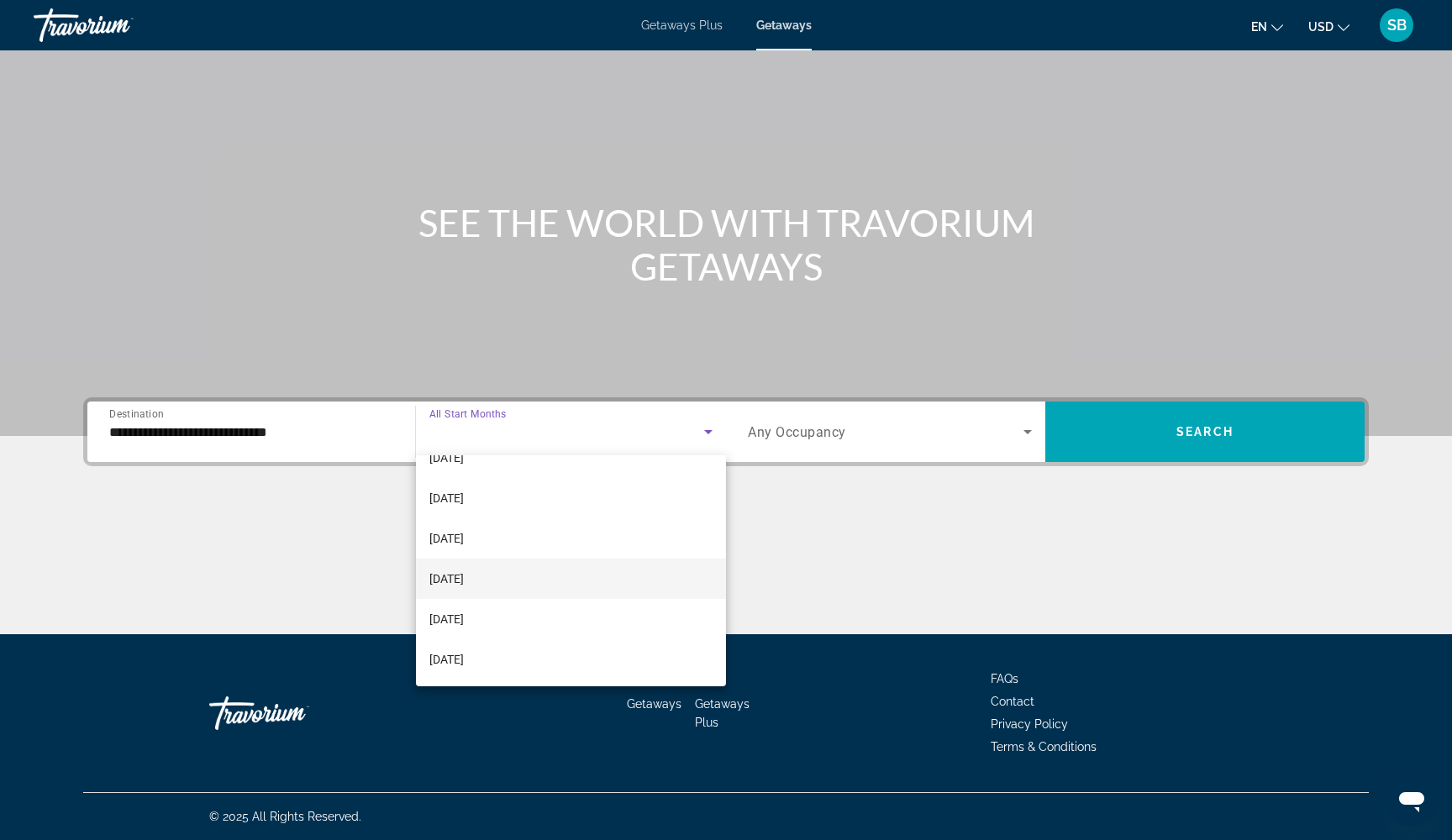
scroll to position [347, 0]
click at [458, 582] on span "[DATE]" at bounding box center [447, 578] width 35 height 20
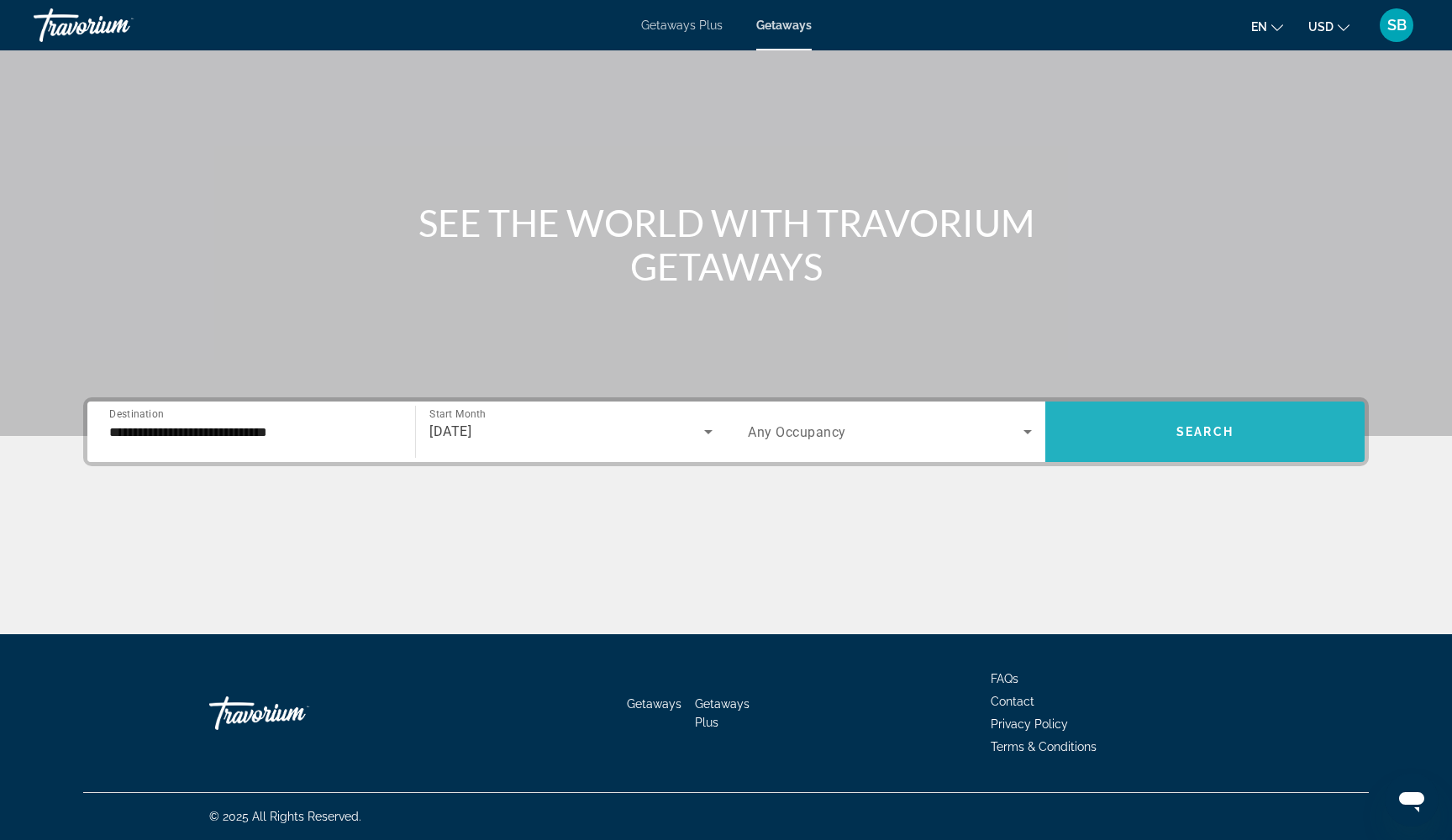
click at [1176, 438] on span "Search widget" at bounding box center [1205, 432] width 320 height 40
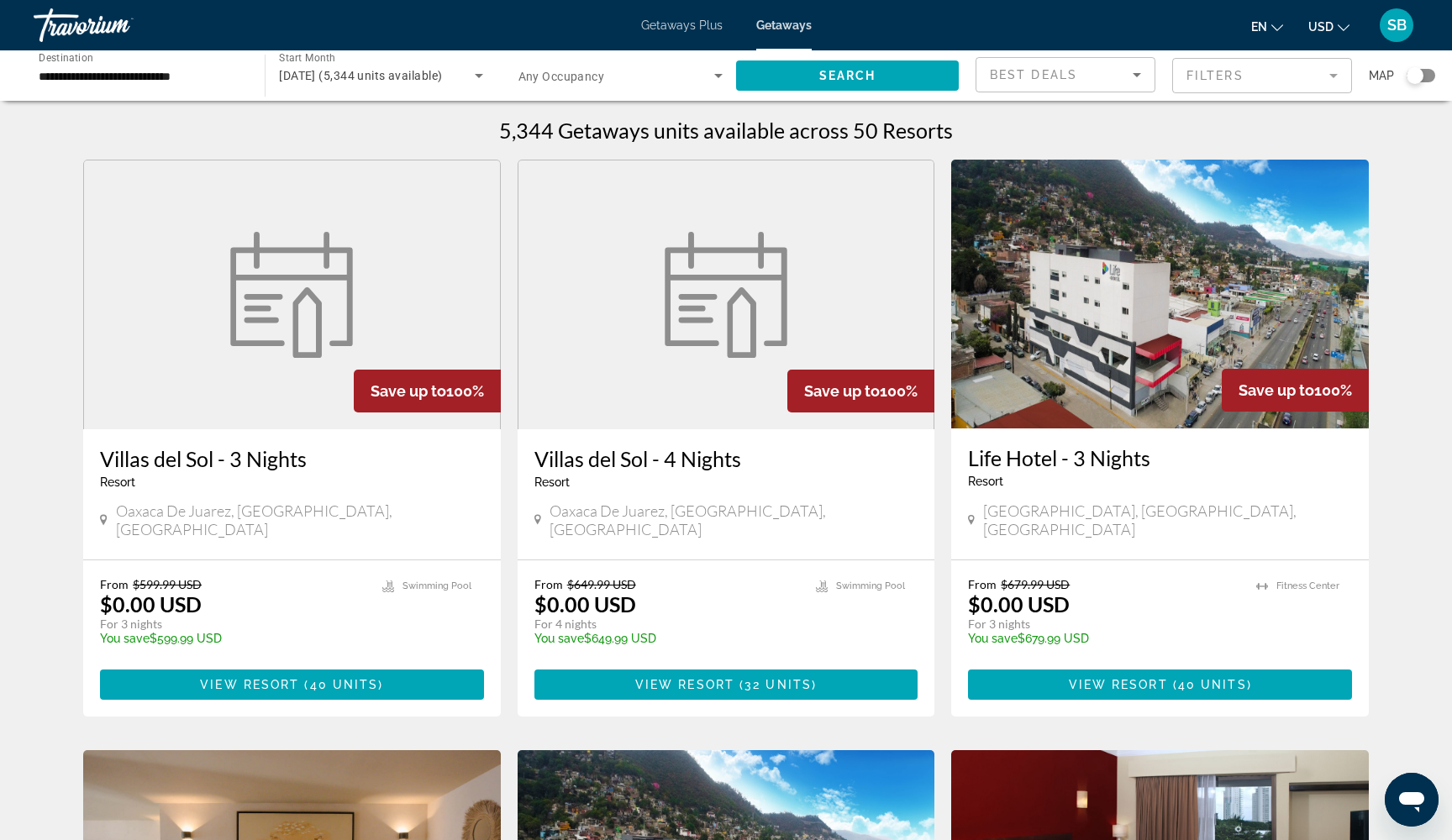
click at [1205, 77] on mat-form-field "Filters" at bounding box center [1262, 75] width 179 height 36
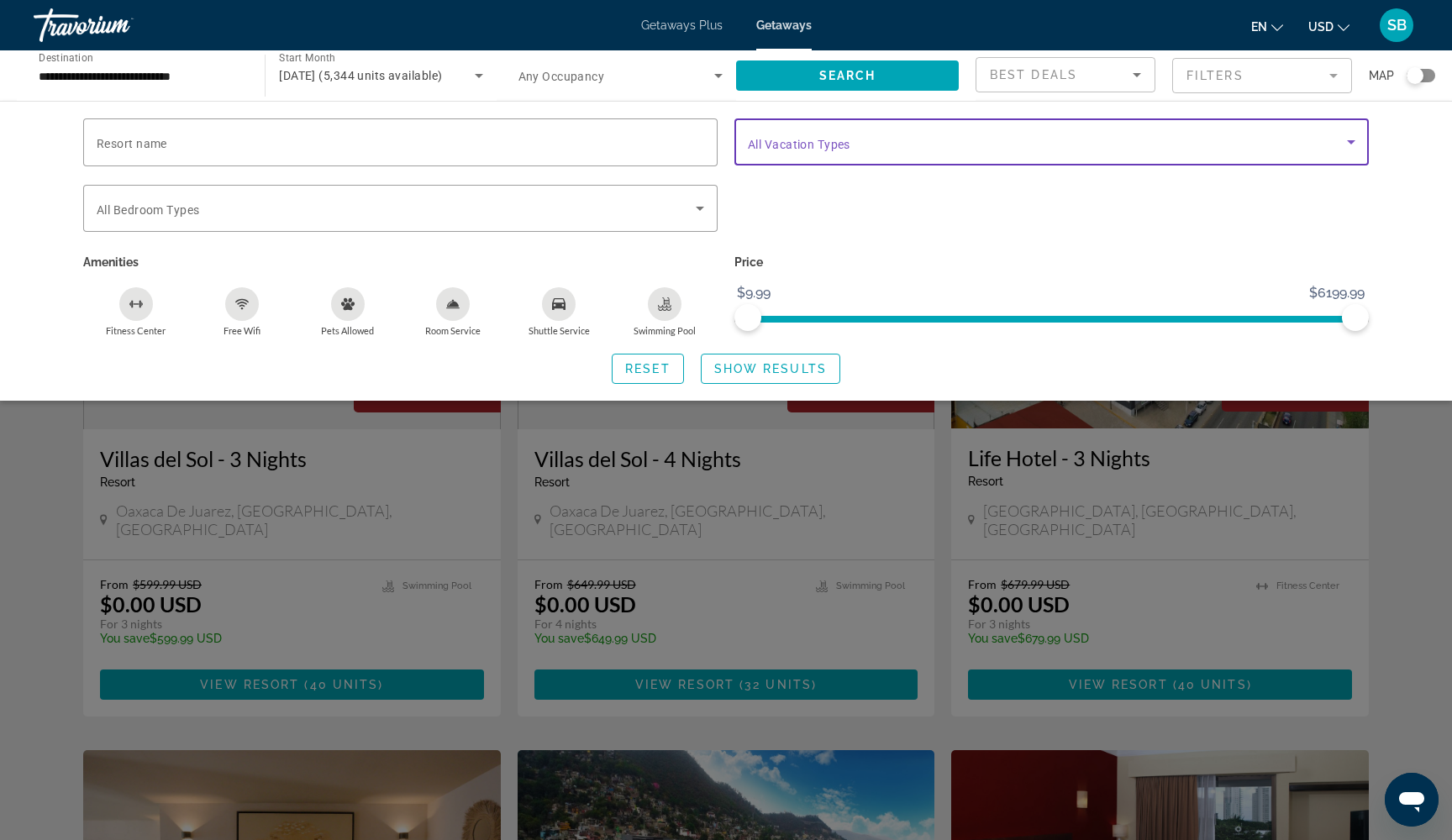
click at [939, 145] on span "Search widget" at bounding box center [1047, 142] width 599 height 20
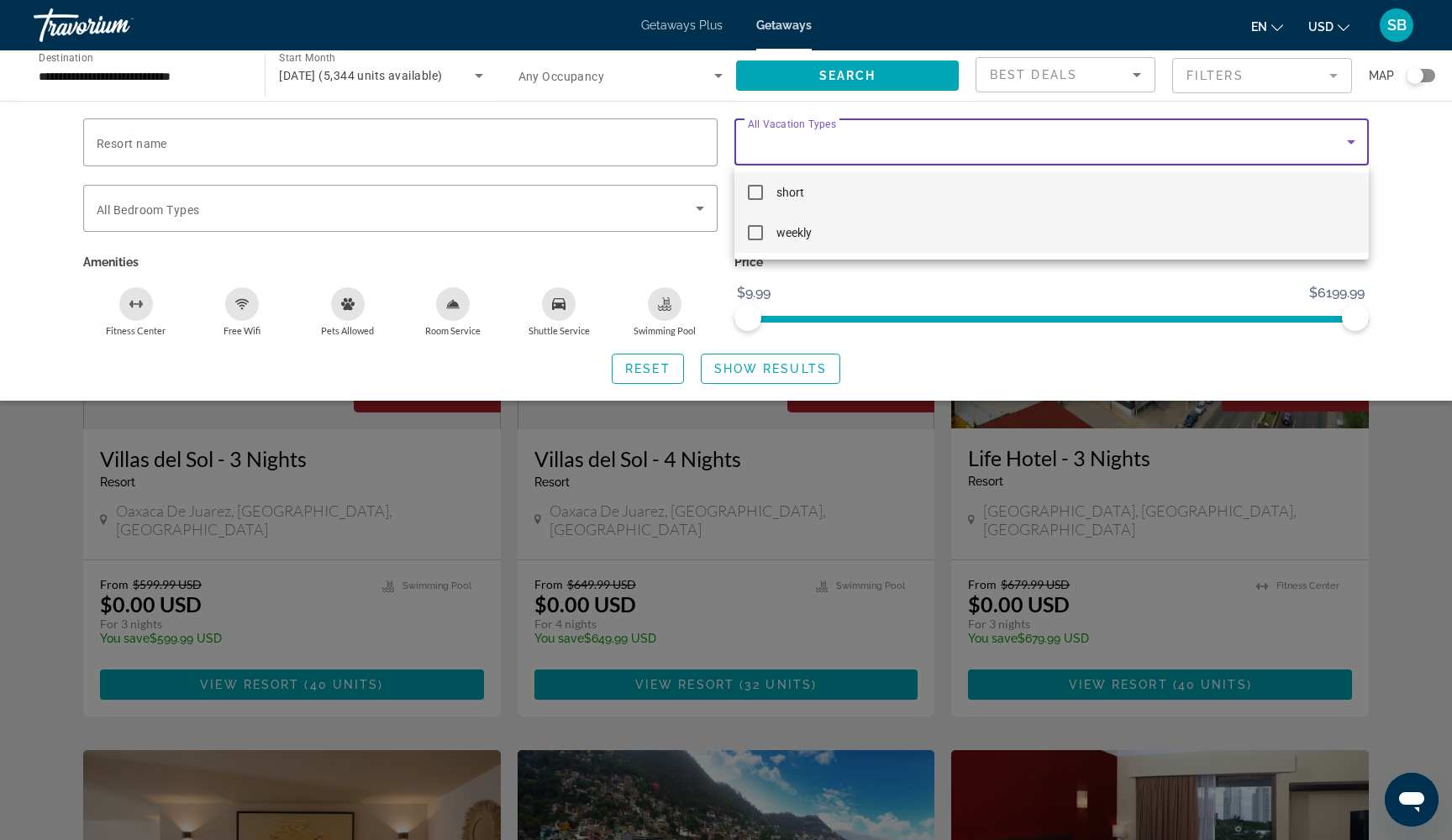
click at [755, 232] on mat-pseudo-checkbox at bounding box center [755, 232] width 16 height 16
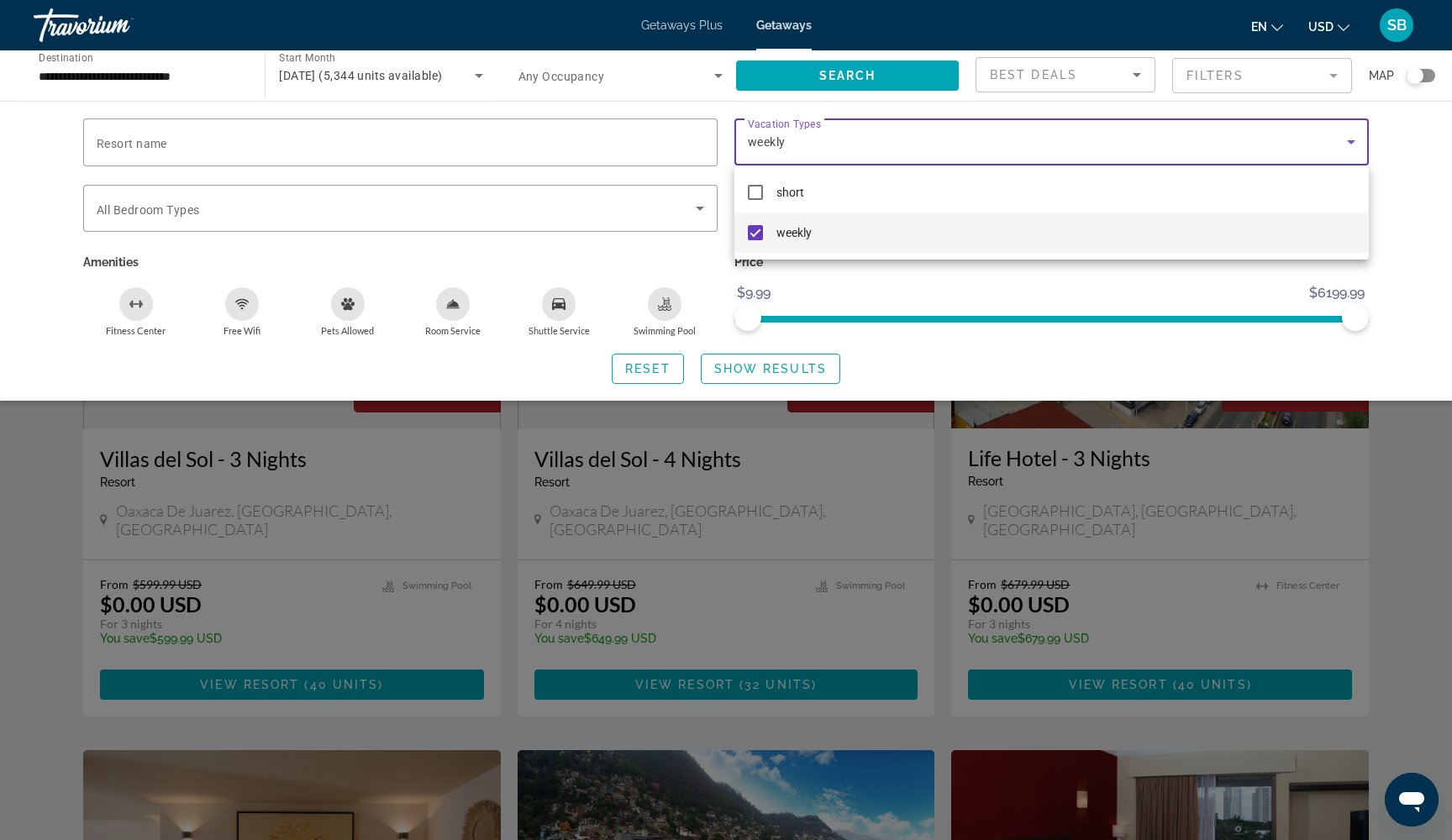
click at [729, 374] on div at bounding box center [726, 420] width 1452 height 840
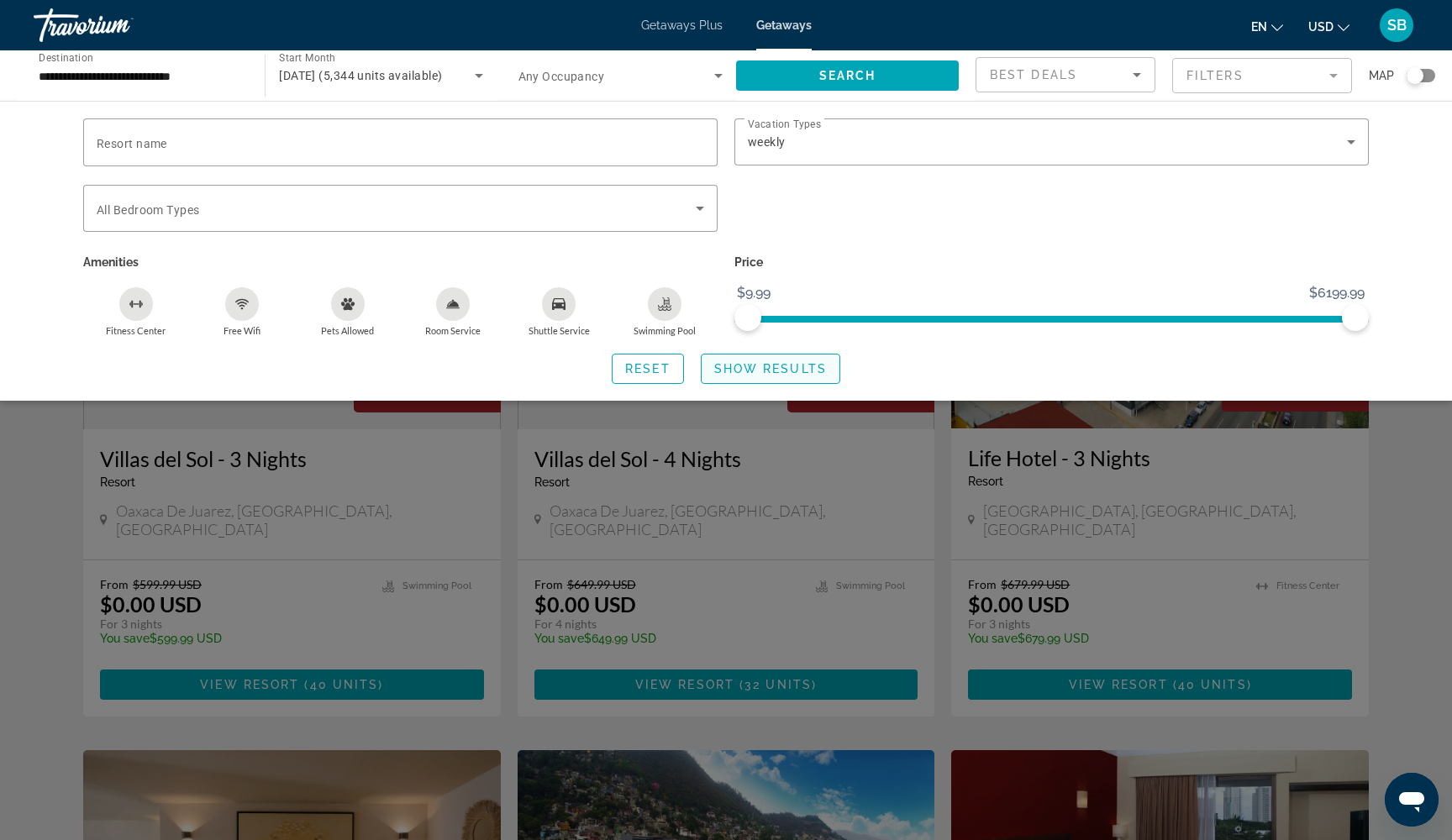
click at [729, 374] on span "Show Results" at bounding box center [770, 369] width 113 height 14
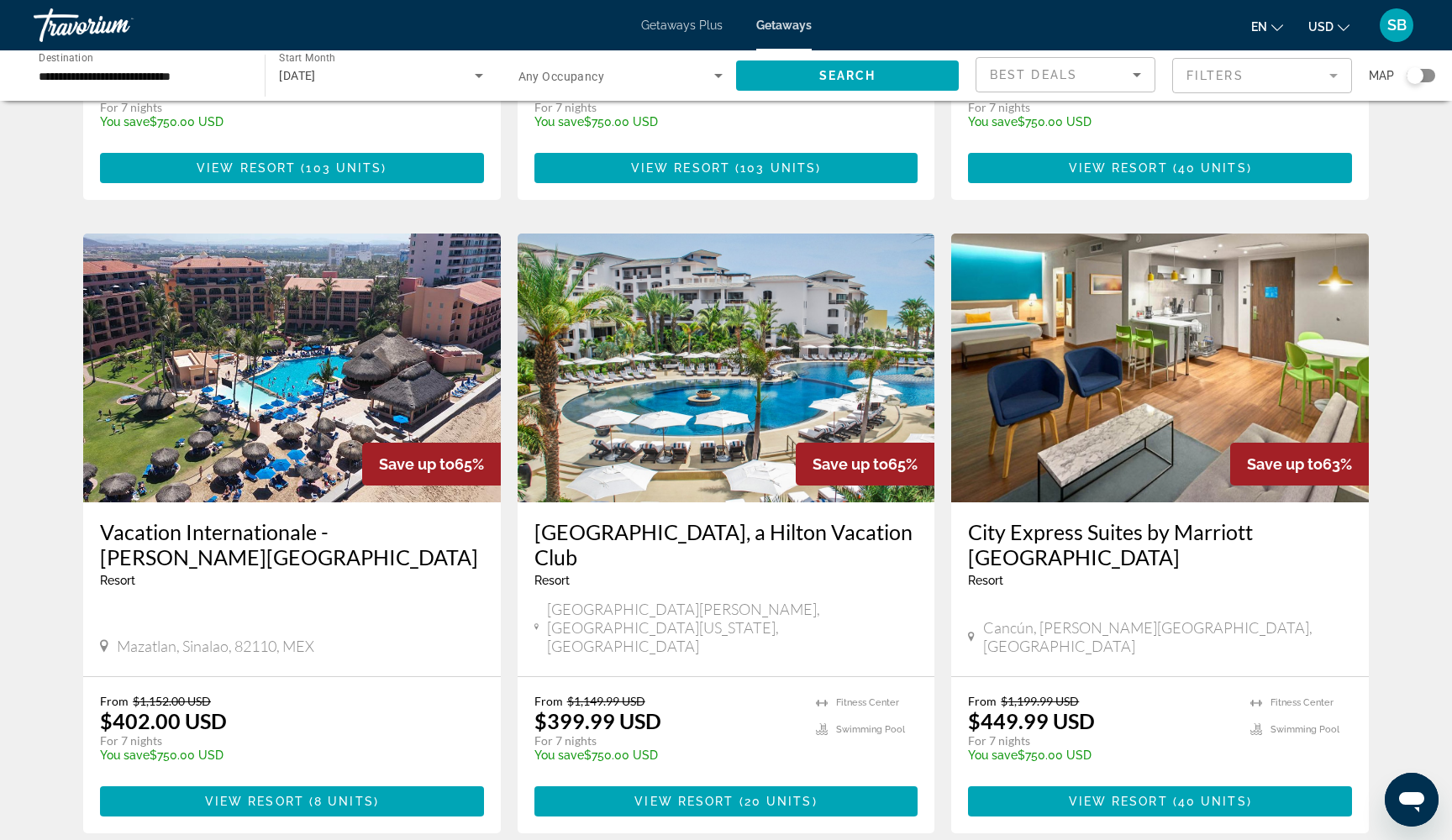
scroll to position [1062, 0]
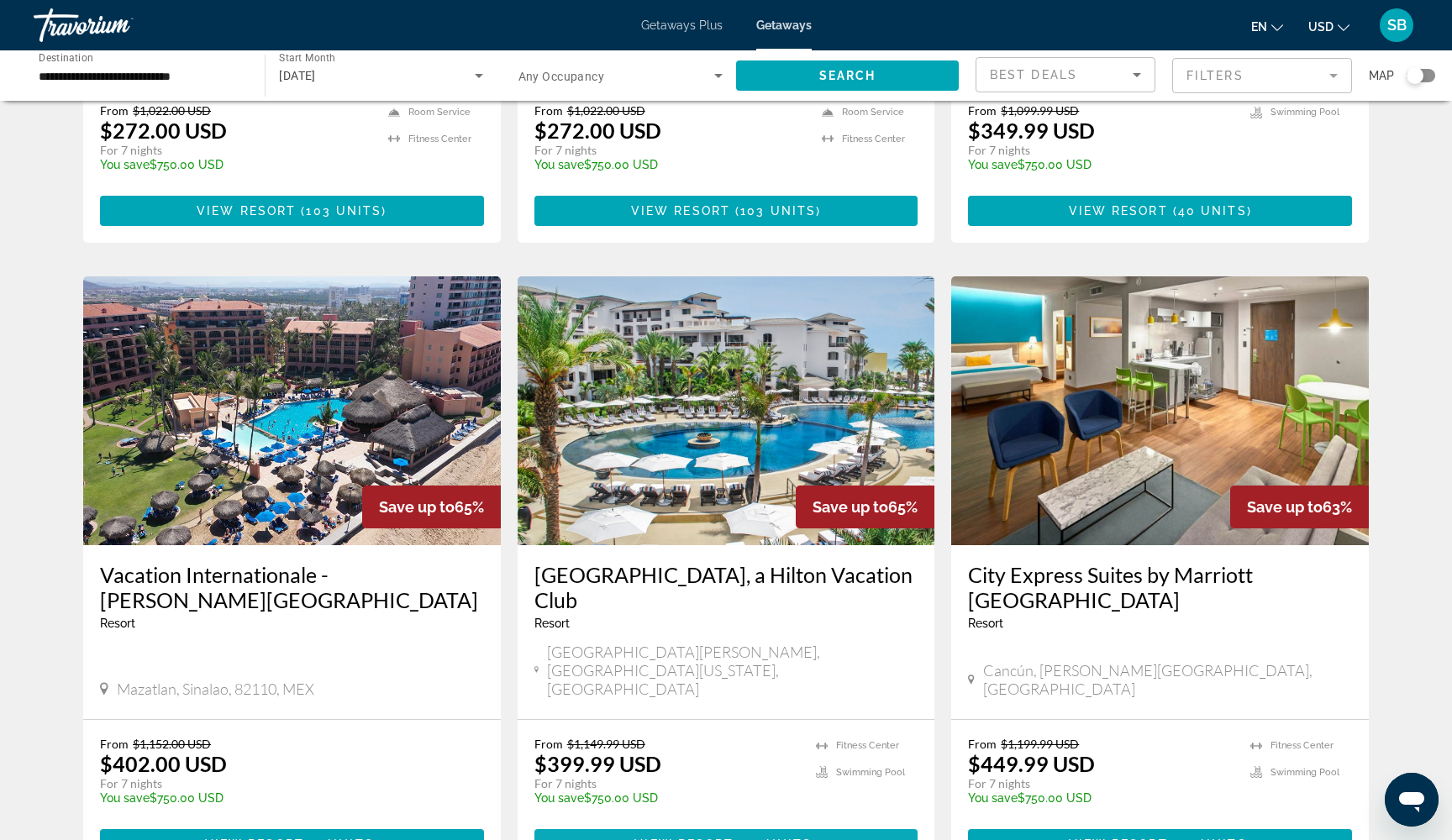
click at [688, 837] on span "View Resort" at bounding box center [684, 844] width 99 height 14
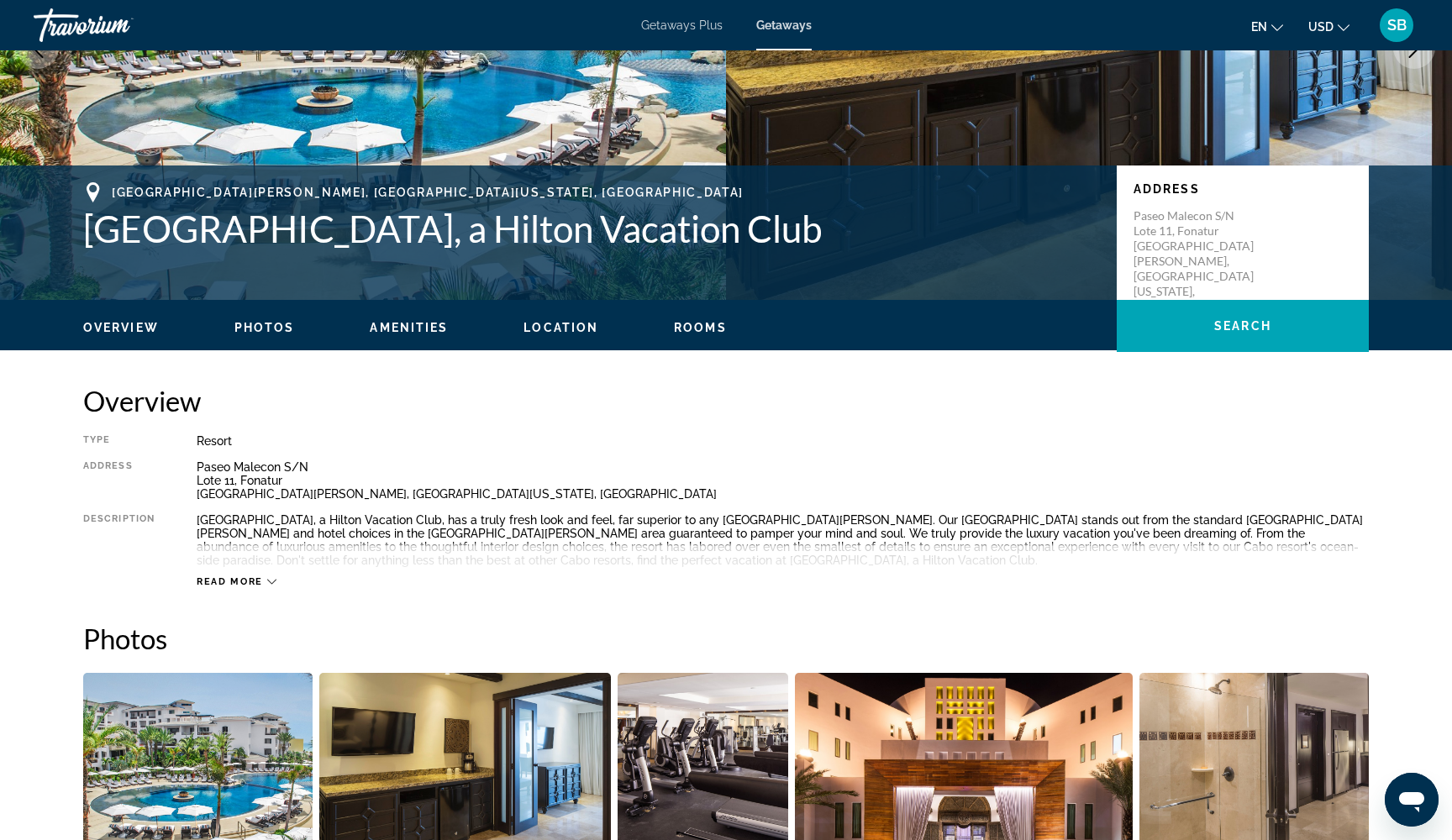
scroll to position [256, 0]
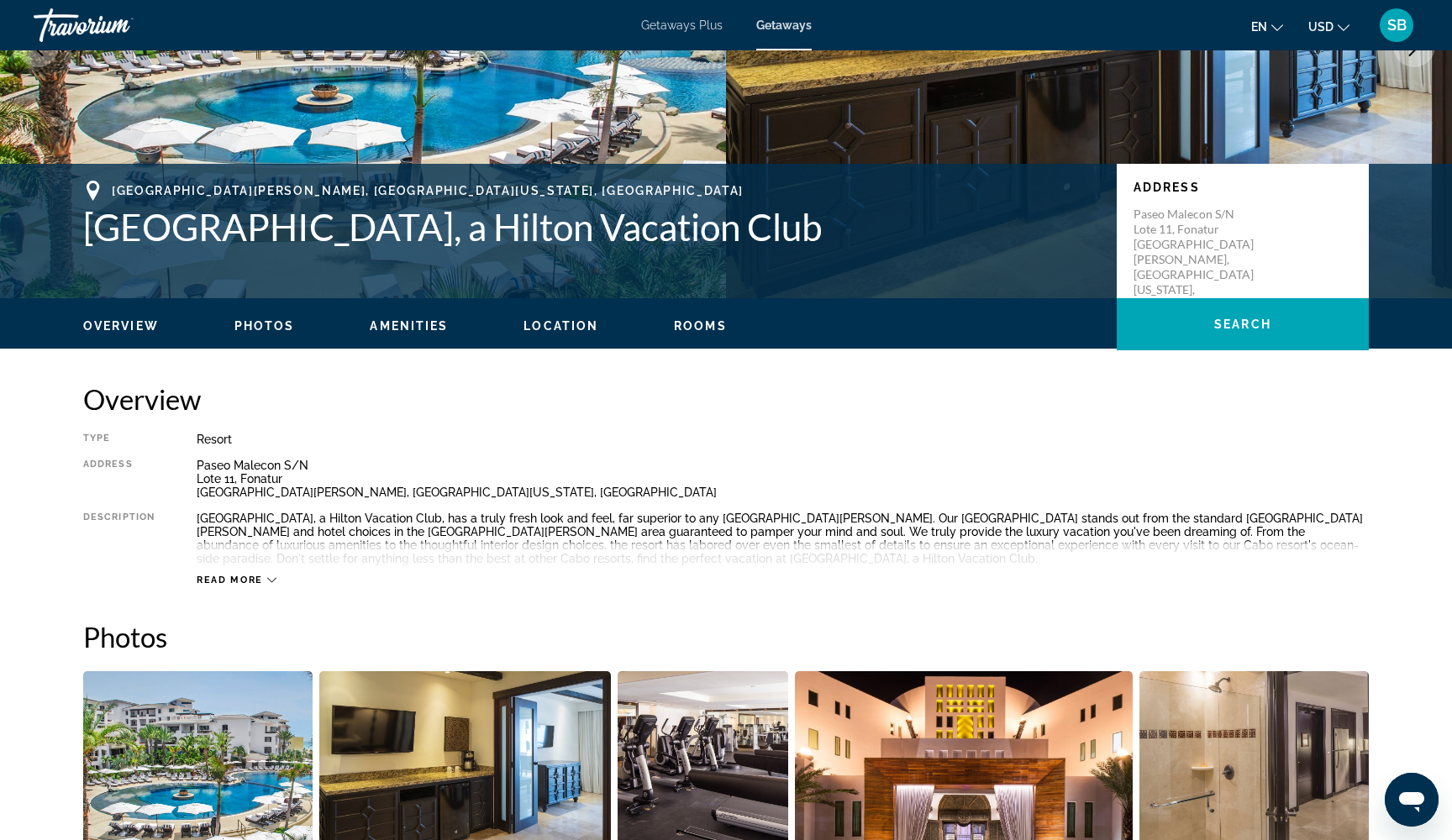
click at [267, 576] on icon "Main content" at bounding box center [272, 580] width 9 height 9
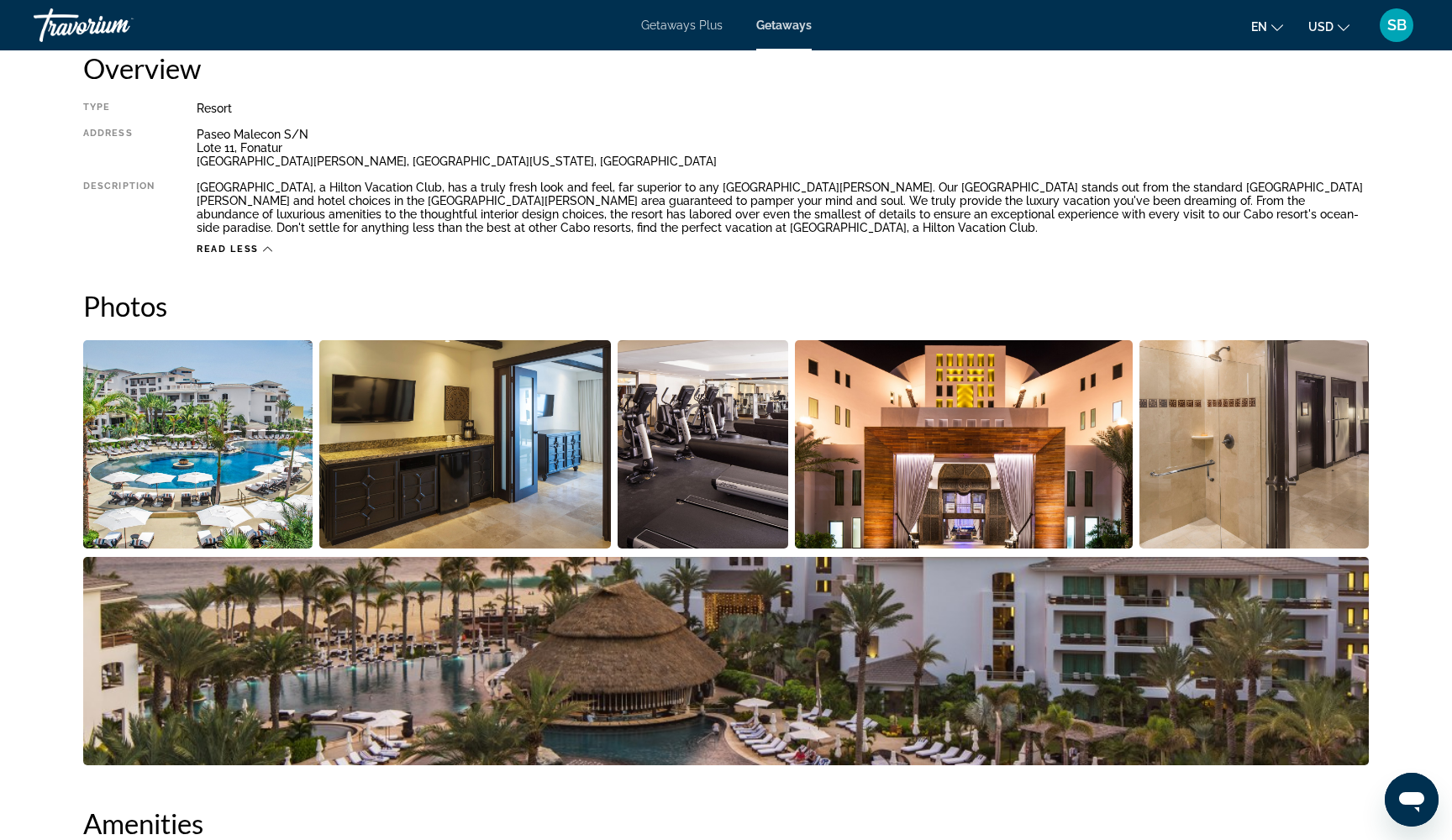
scroll to position [591, 0]
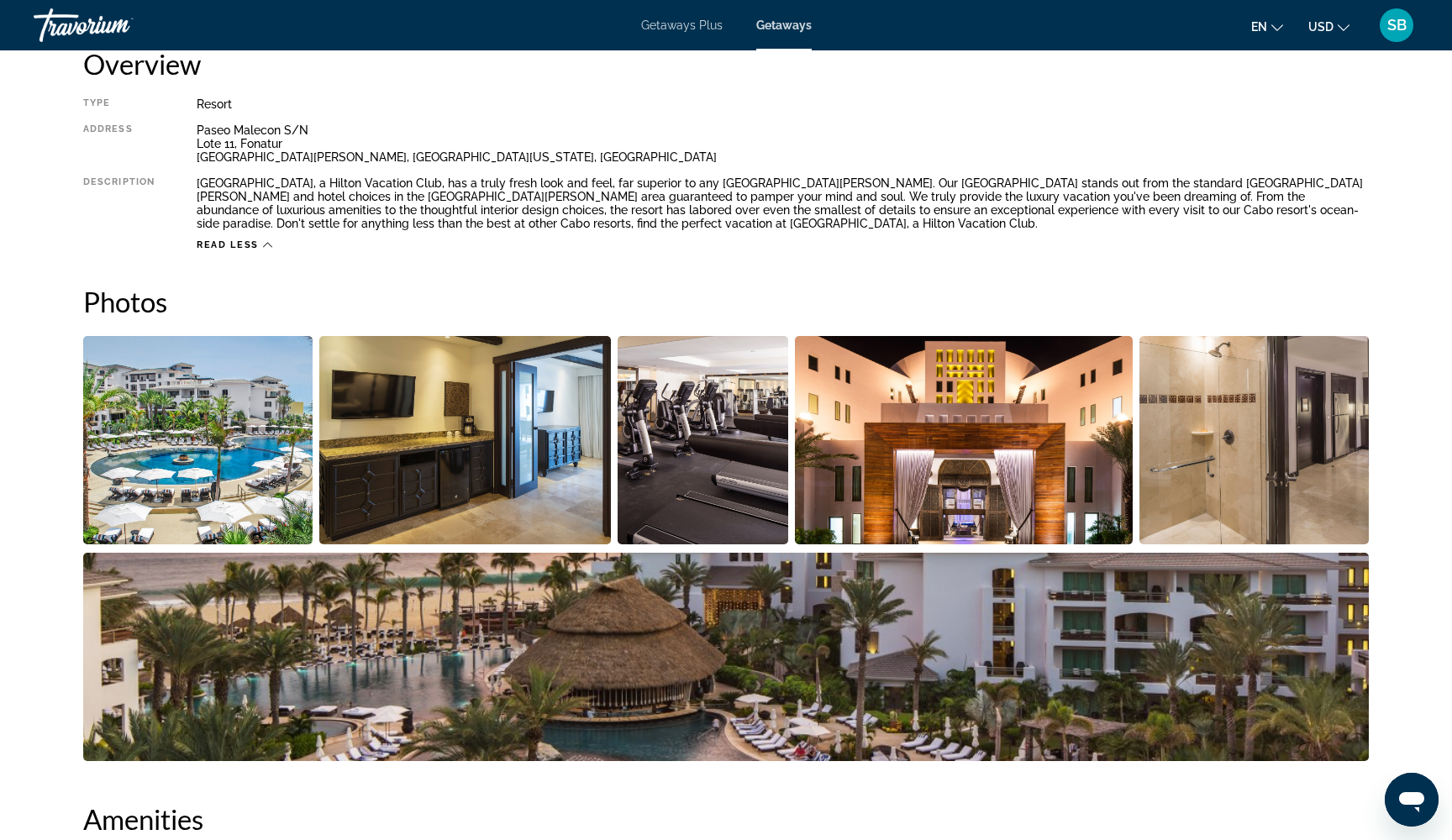
click at [194, 437] on img "Open full-screen image slider" at bounding box center [198, 440] width 230 height 209
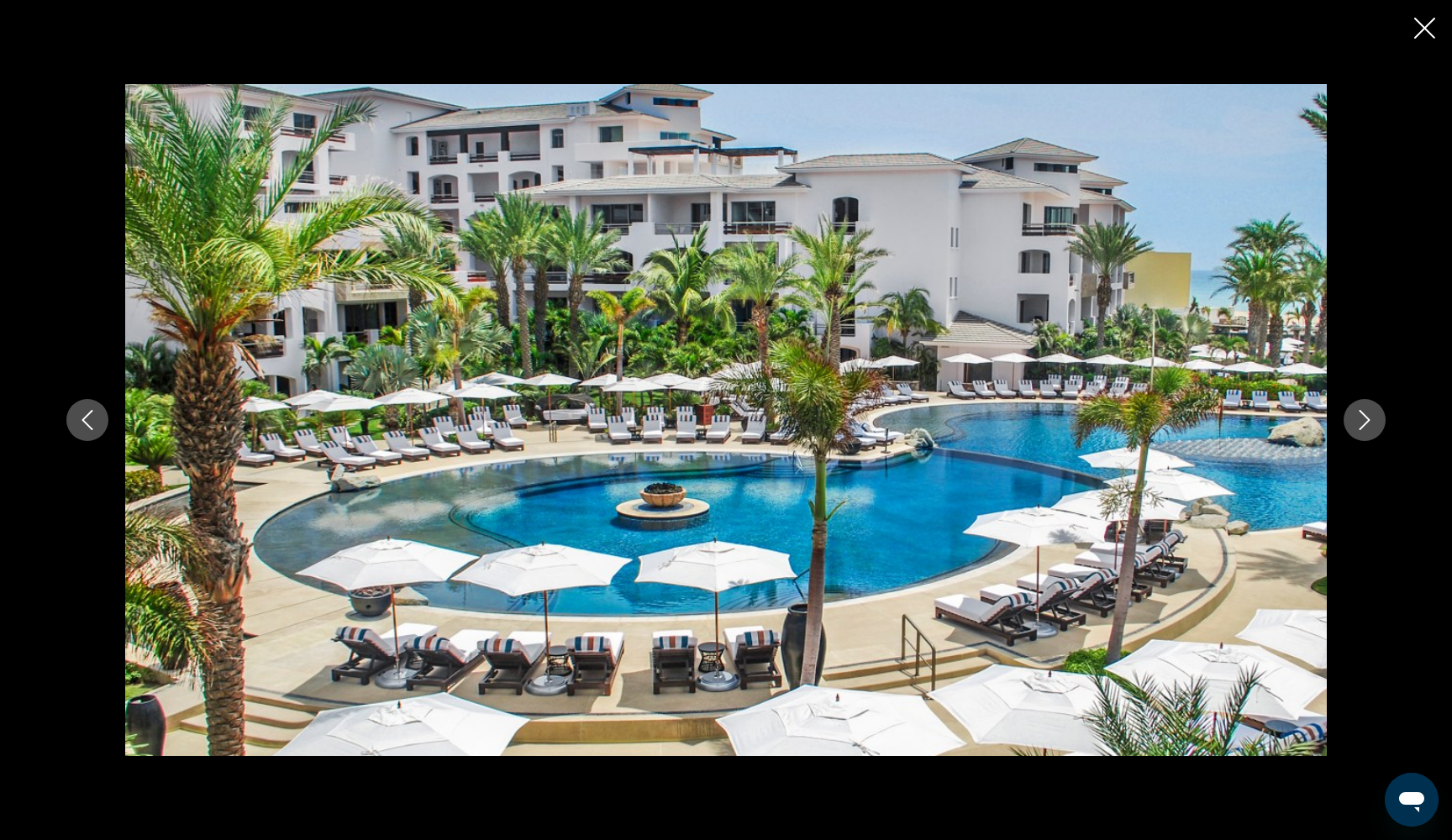
click at [1368, 425] on icon "Next image" at bounding box center [1365, 420] width 20 height 20
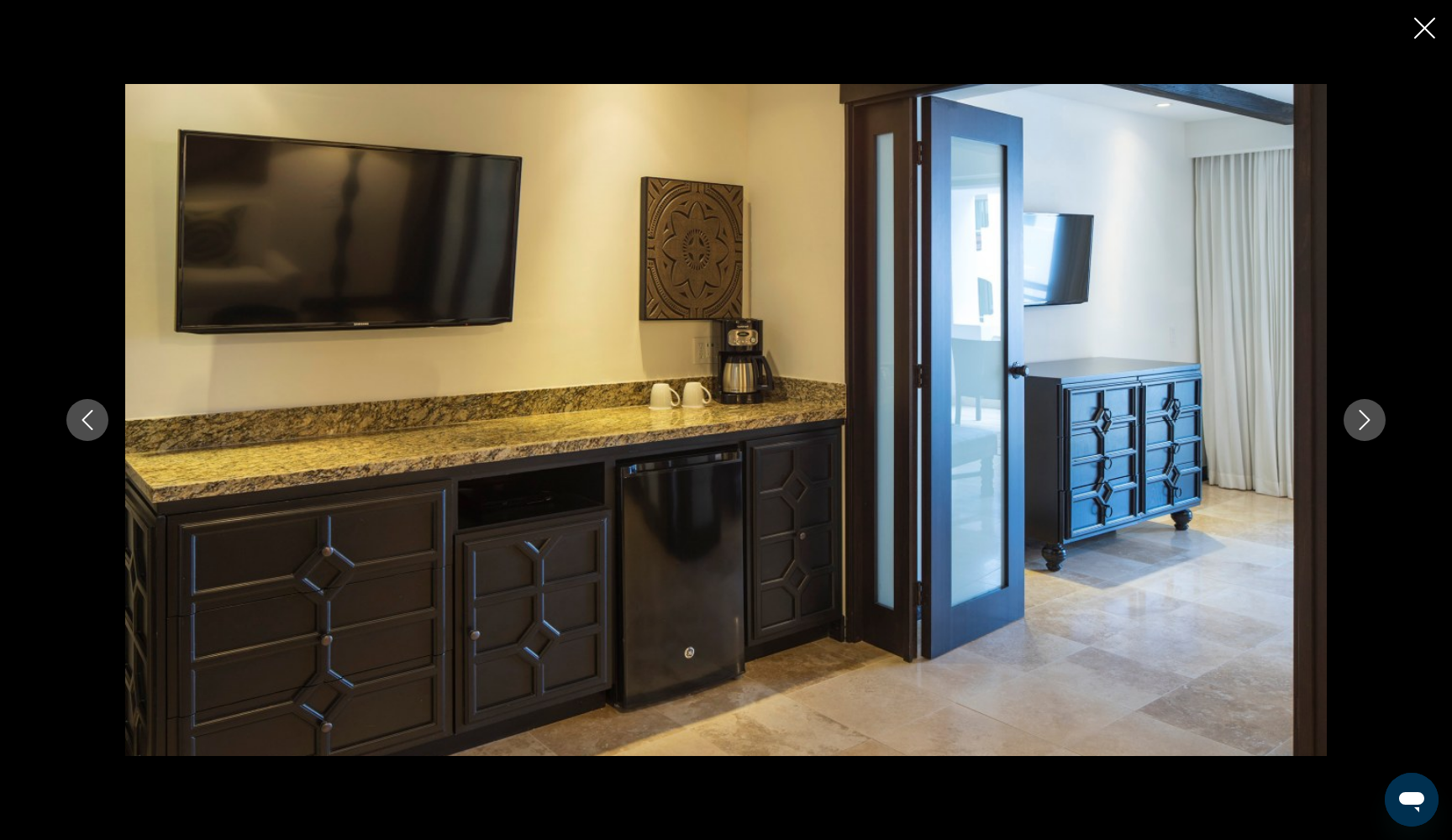
click at [1368, 425] on icon "Next image" at bounding box center [1365, 420] width 20 height 20
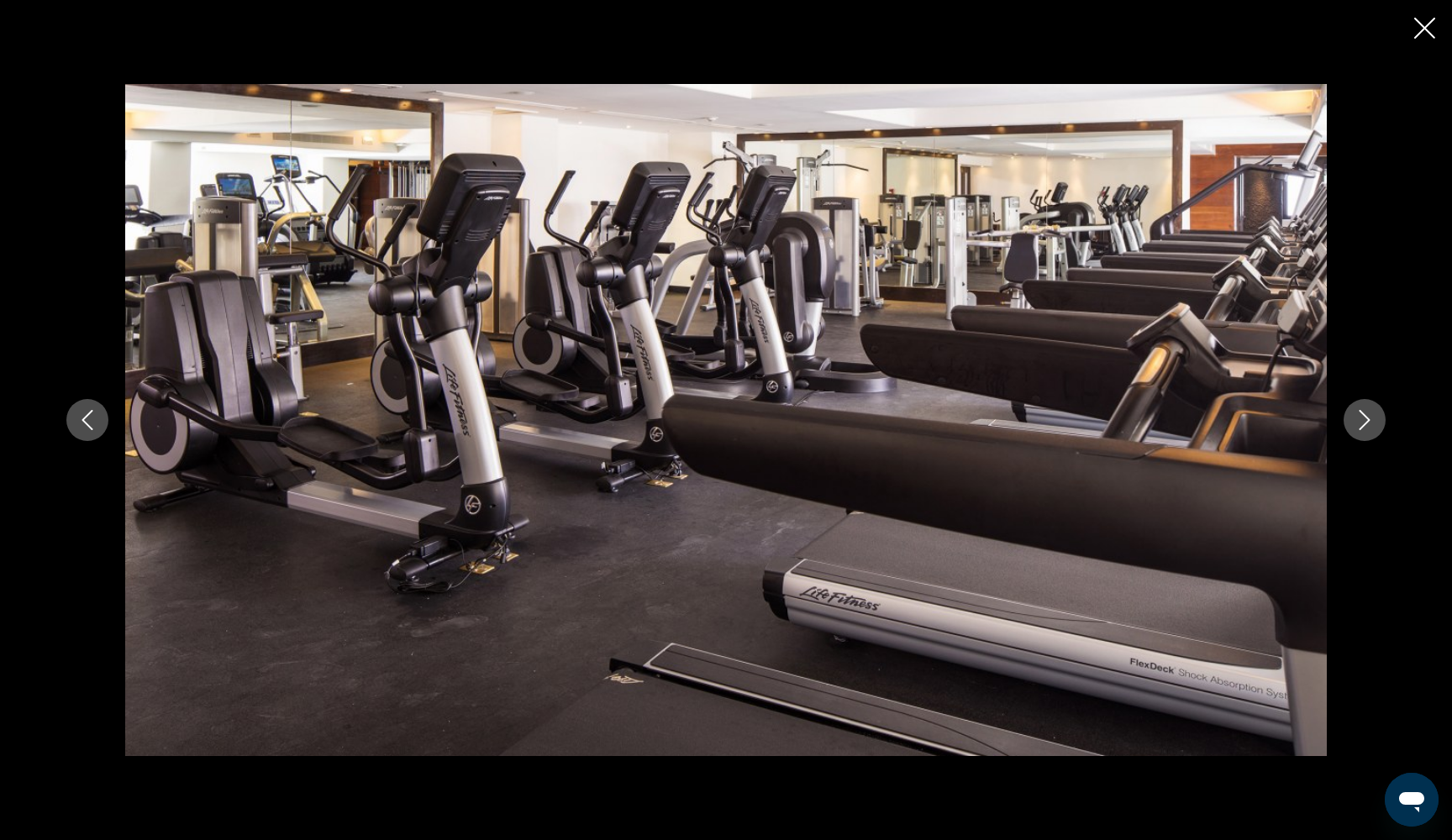
click at [1368, 425] on icon "Next image" at bounding box center [1365, 420] width 20 height 20
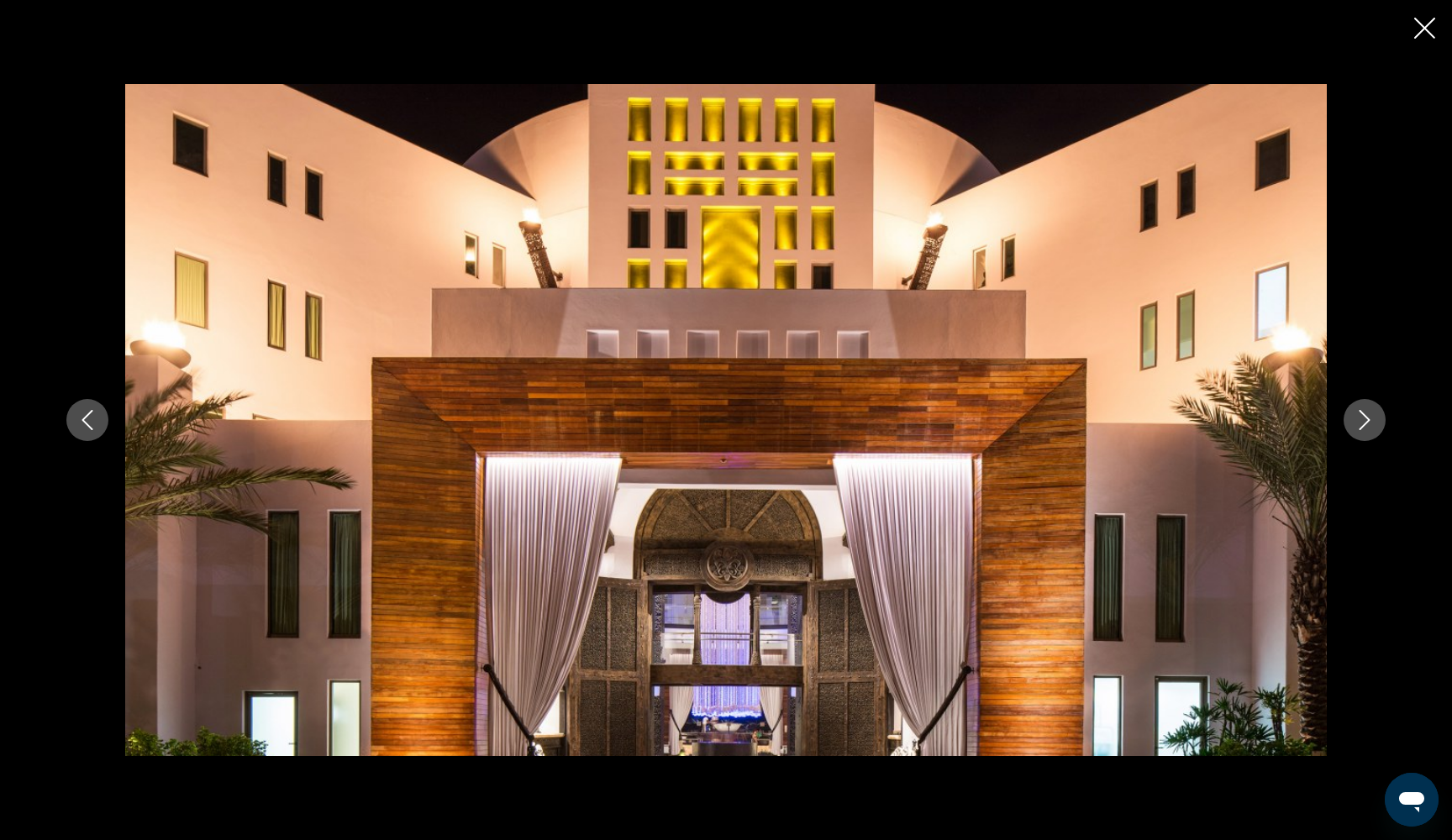
click at [1368, 425] on icon "Next image" at bounding box center [1365, 420] width 20 height 20
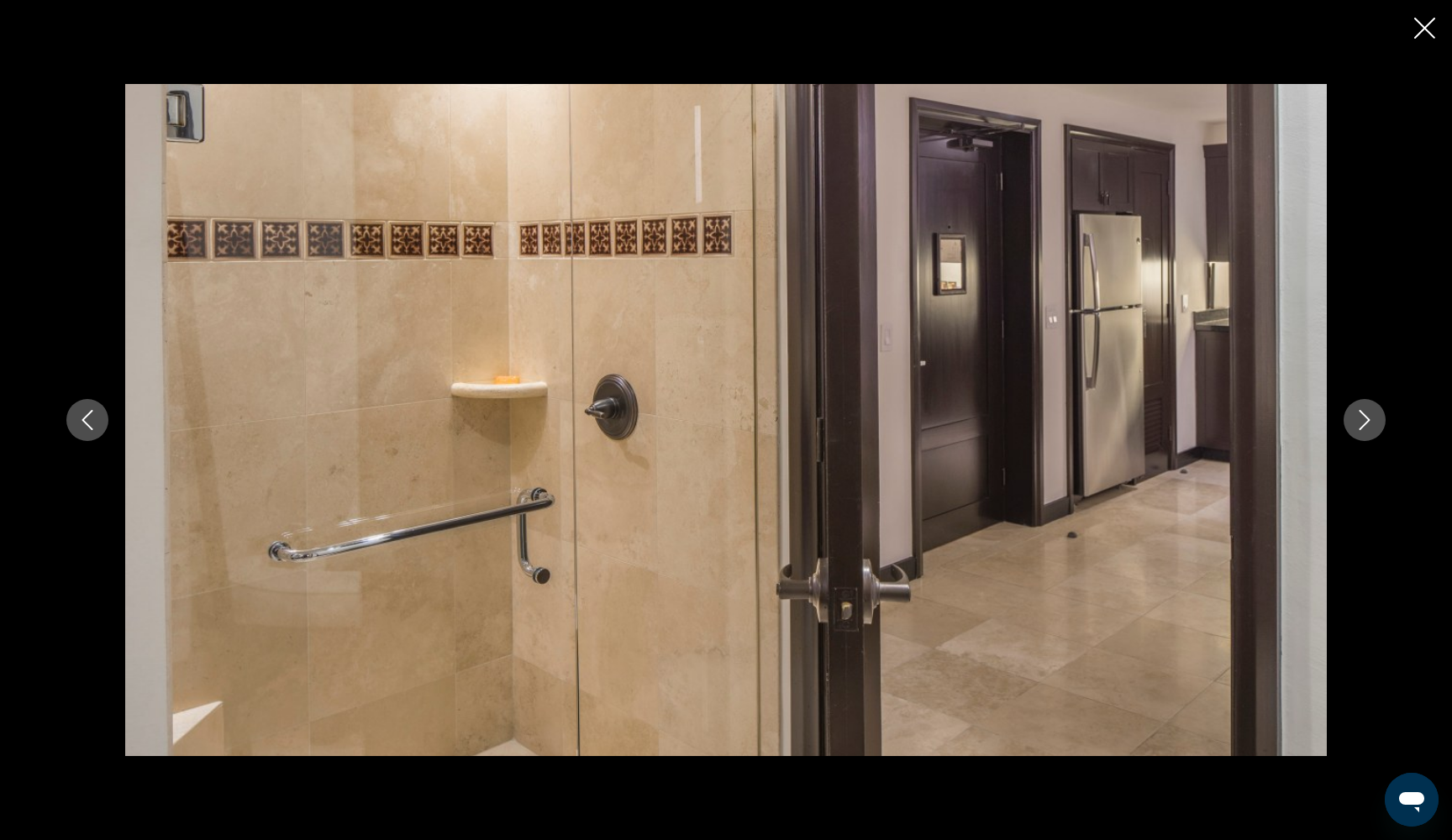
click at [1368, 425] on icon "Next image" at bounding box center [1365, 420] width 20 height 20
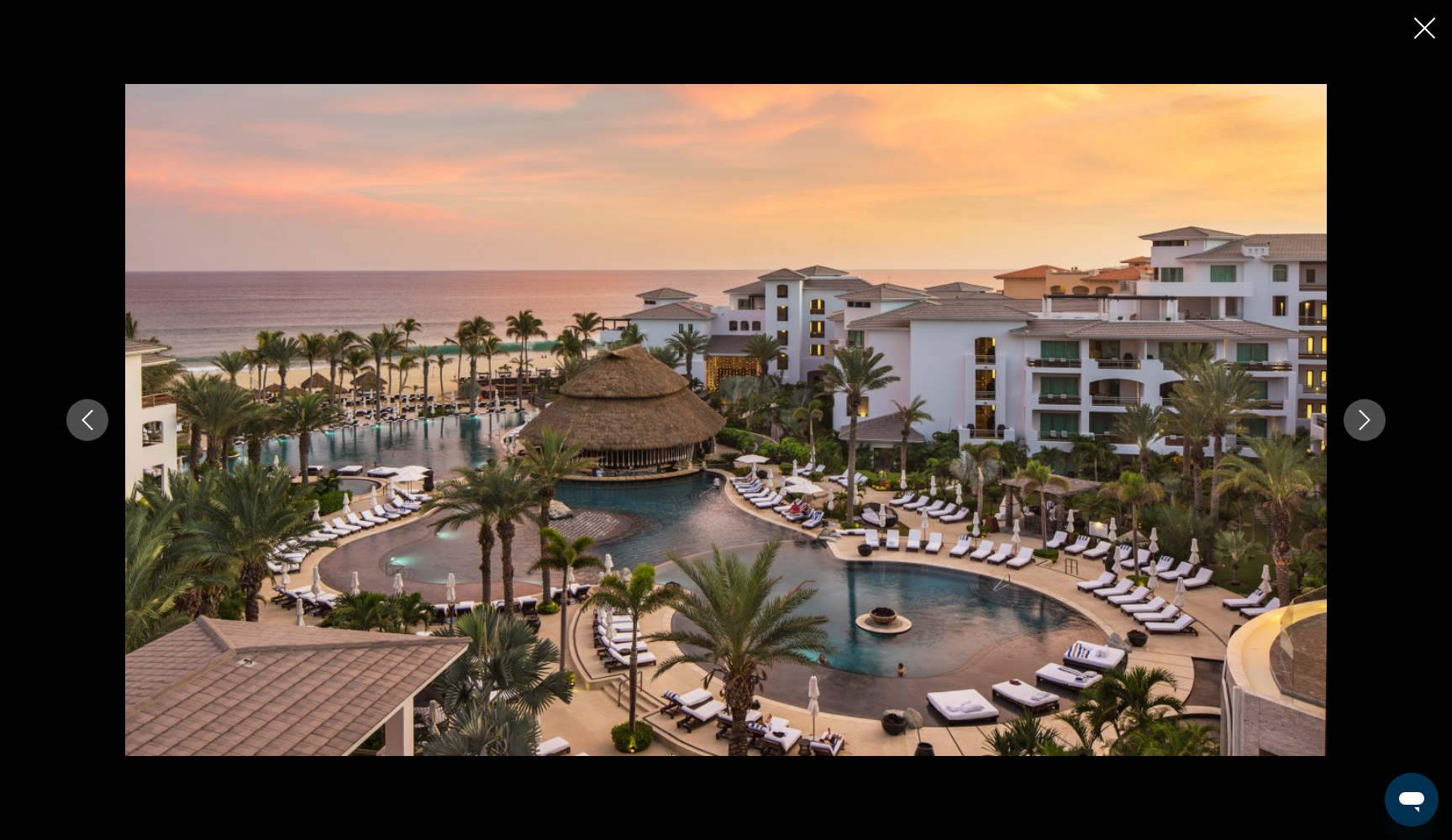
click at [1368, 425] on icon "Next image" at bounding box center [1365, 420] width 20 height 20
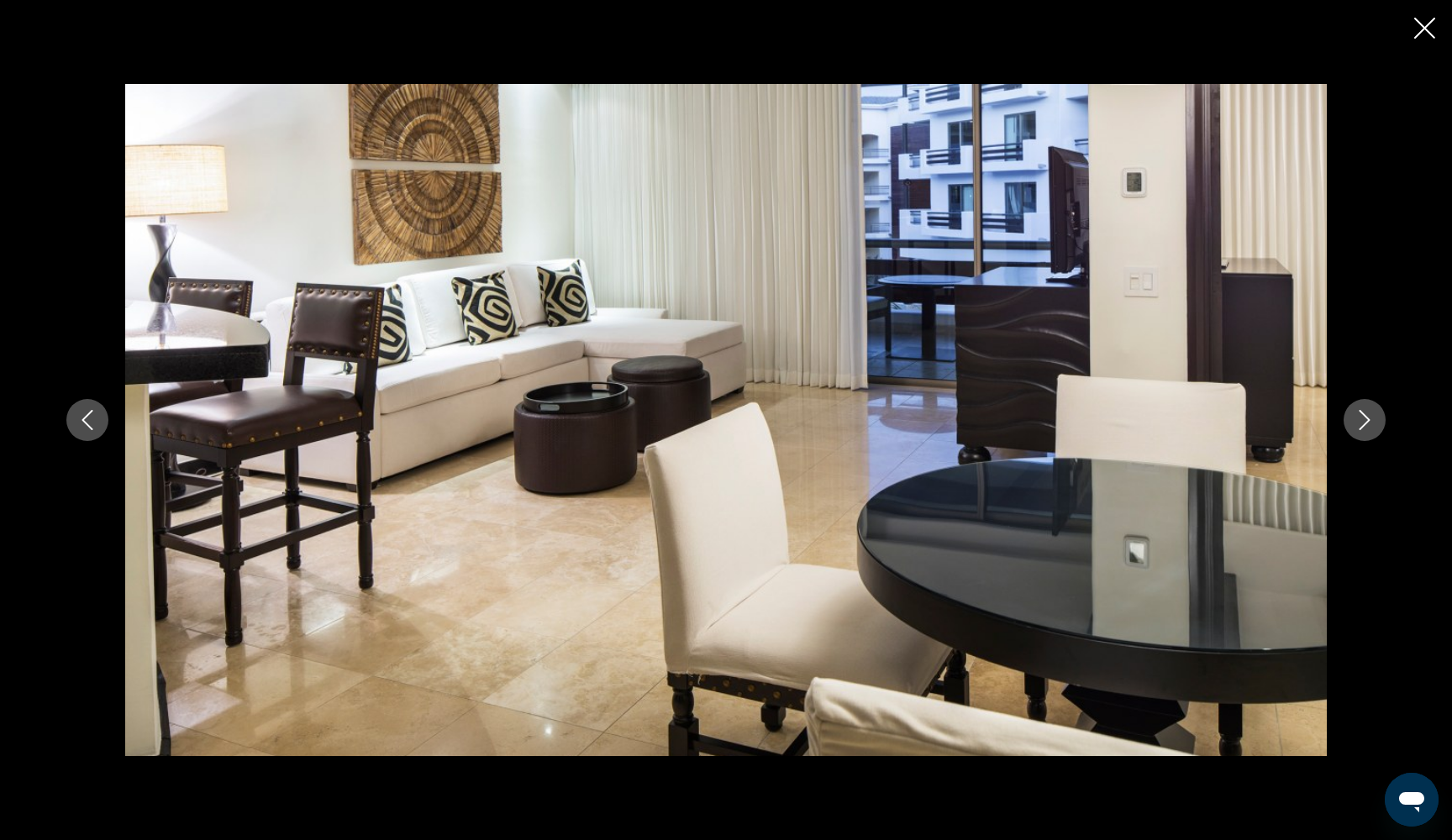
click at [1368, 425] on icon "Next image" at bounding box center [1365, 420] width 20 height 20
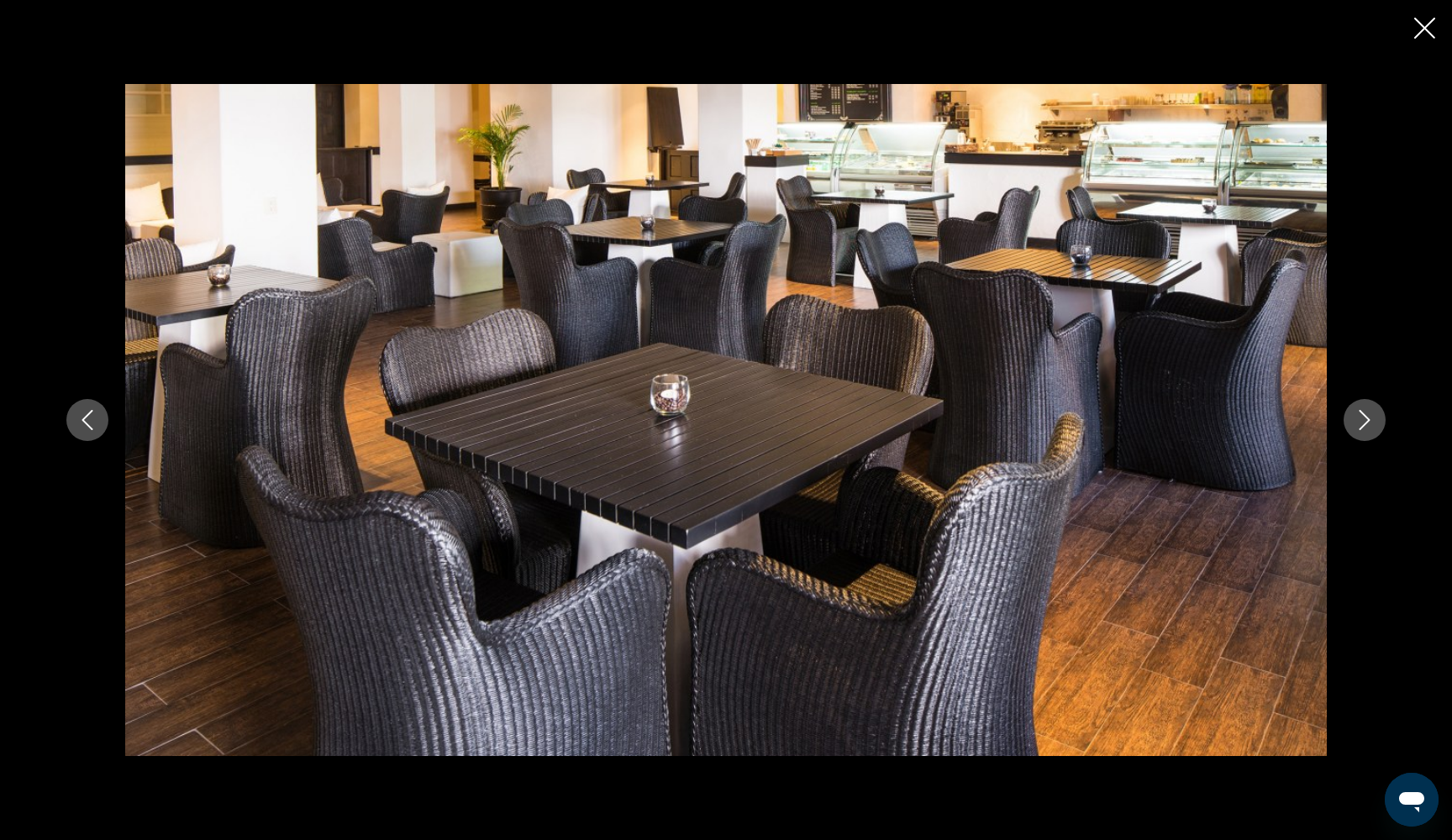
click at [1368, 425] on icon "Next image" at bounding box center [1365, 420] width 20 height 20
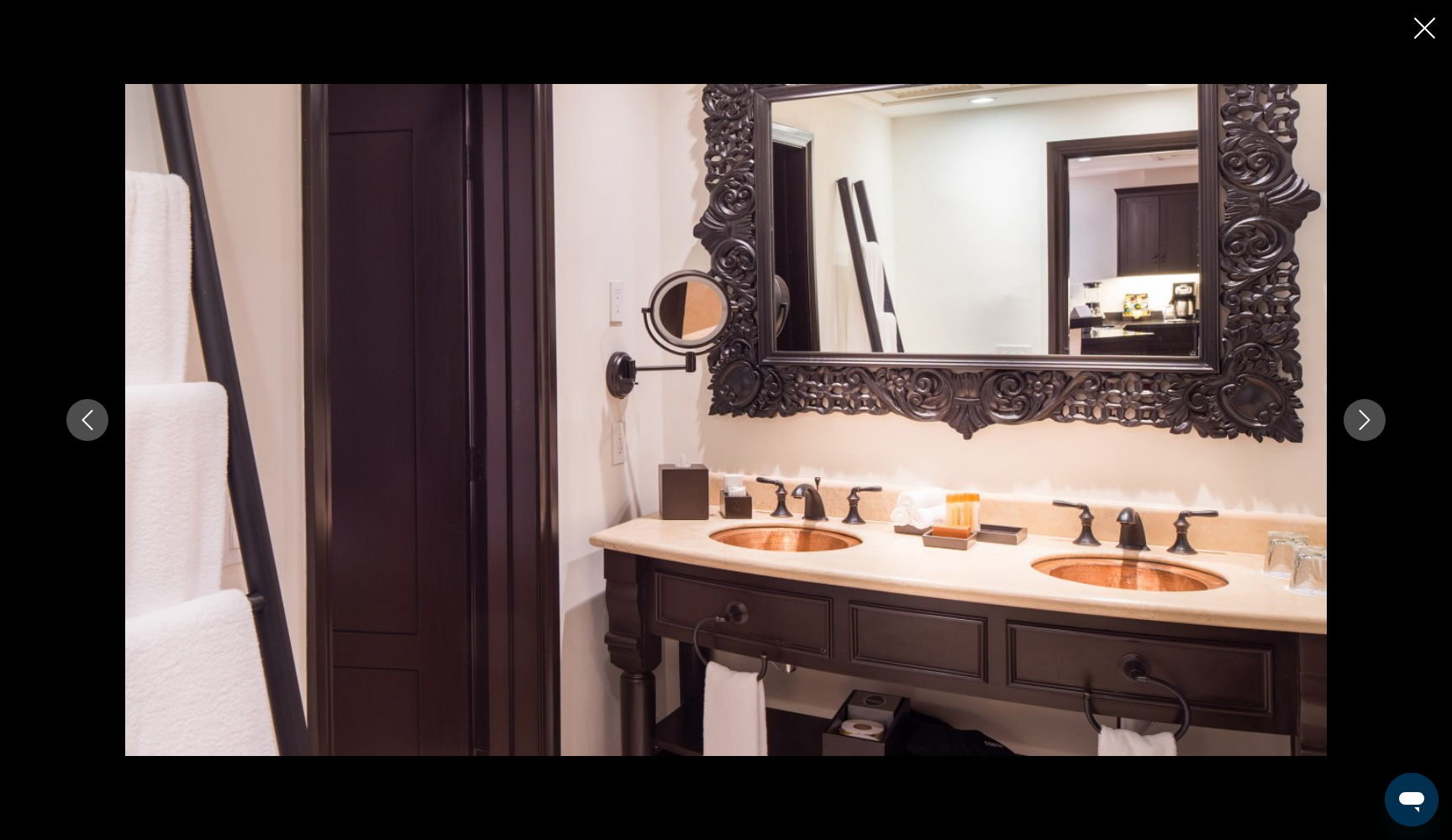
click at [1368, 425] on icon "Next image" at bounding box center [1365, 420] width 20 height 20
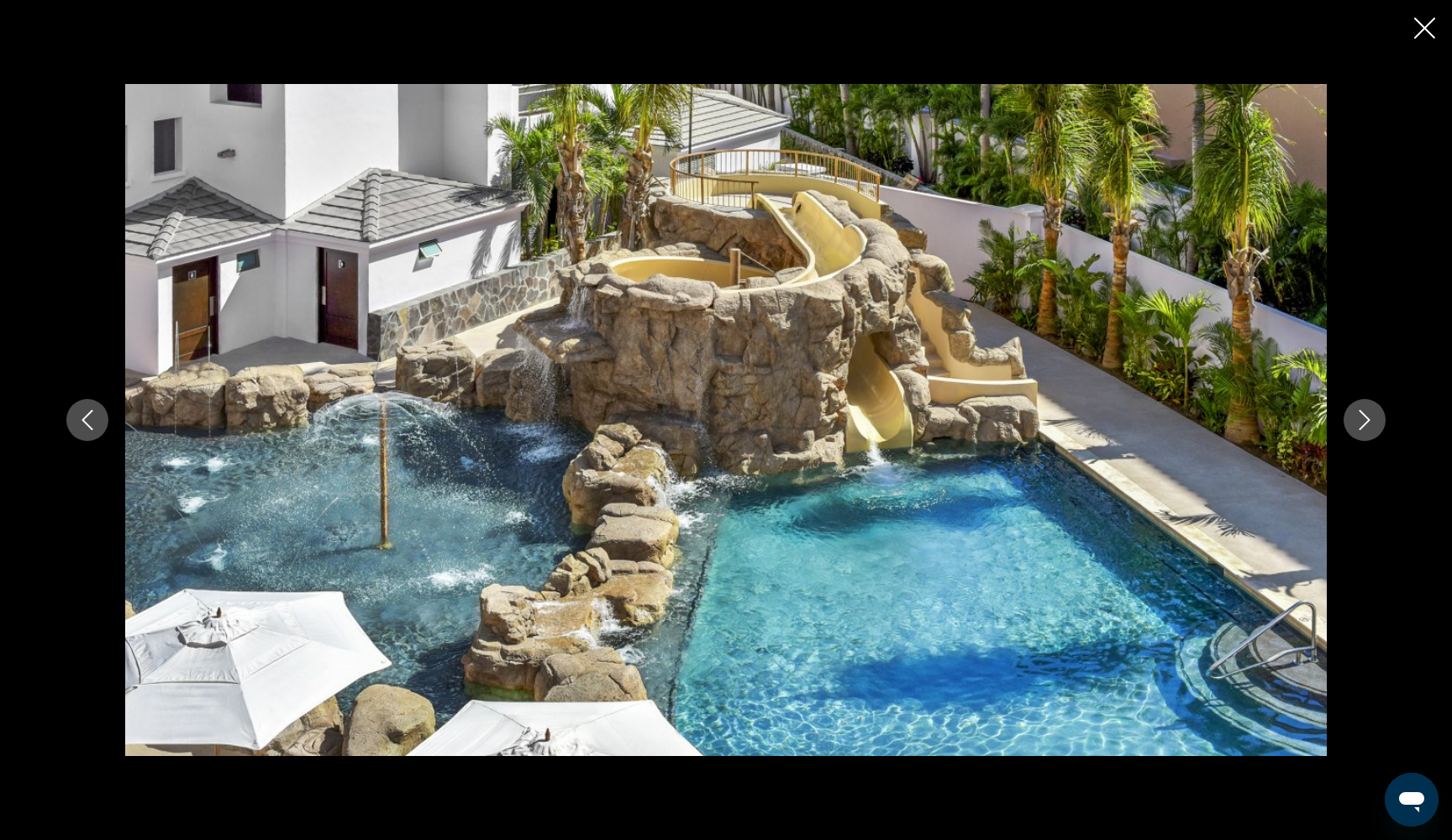
click at [1425, 27] on icon "Close slideshow" at bounding box center [1425, 27] width 21 height 21
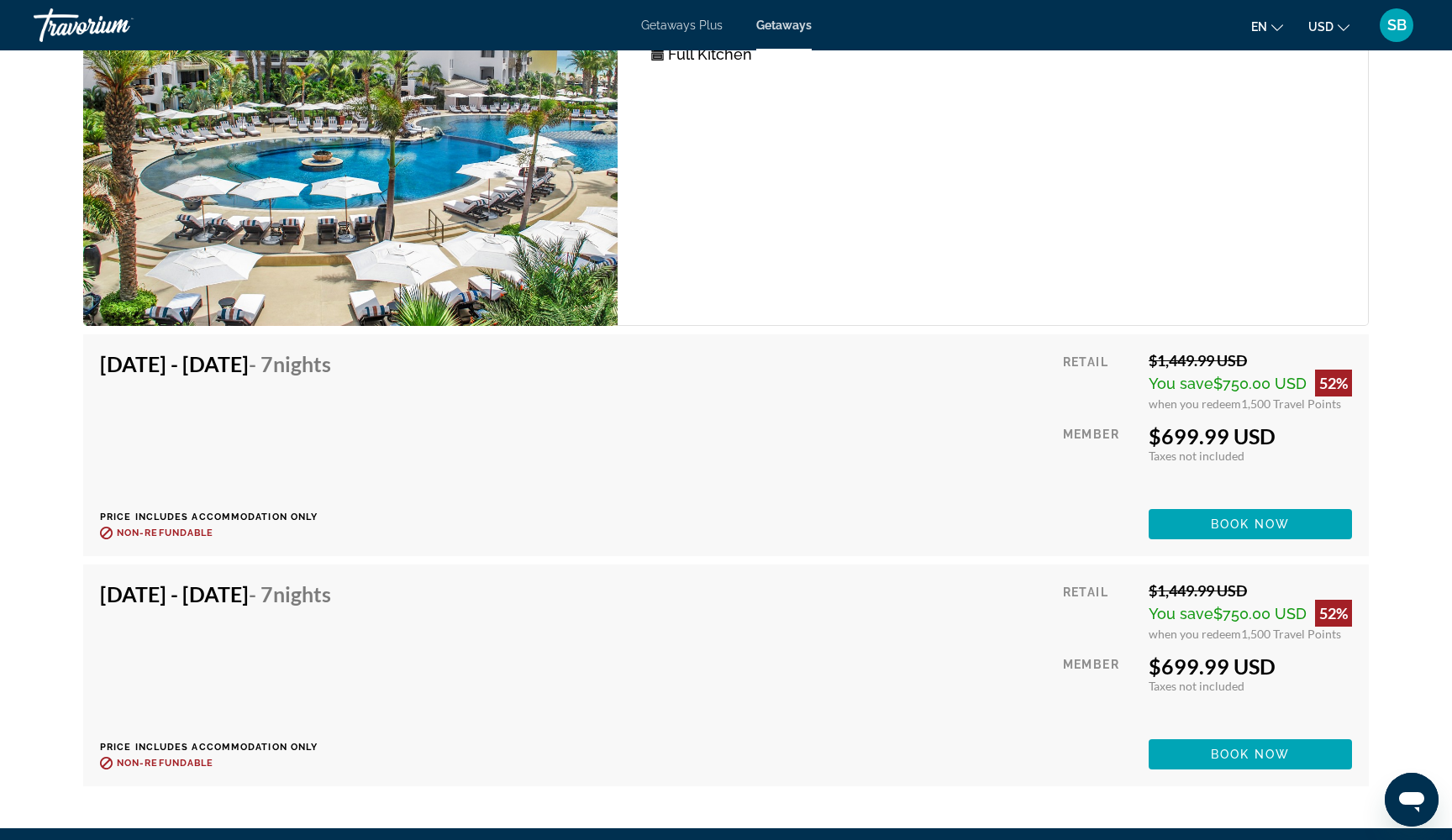
scroll to position [4352, 0]
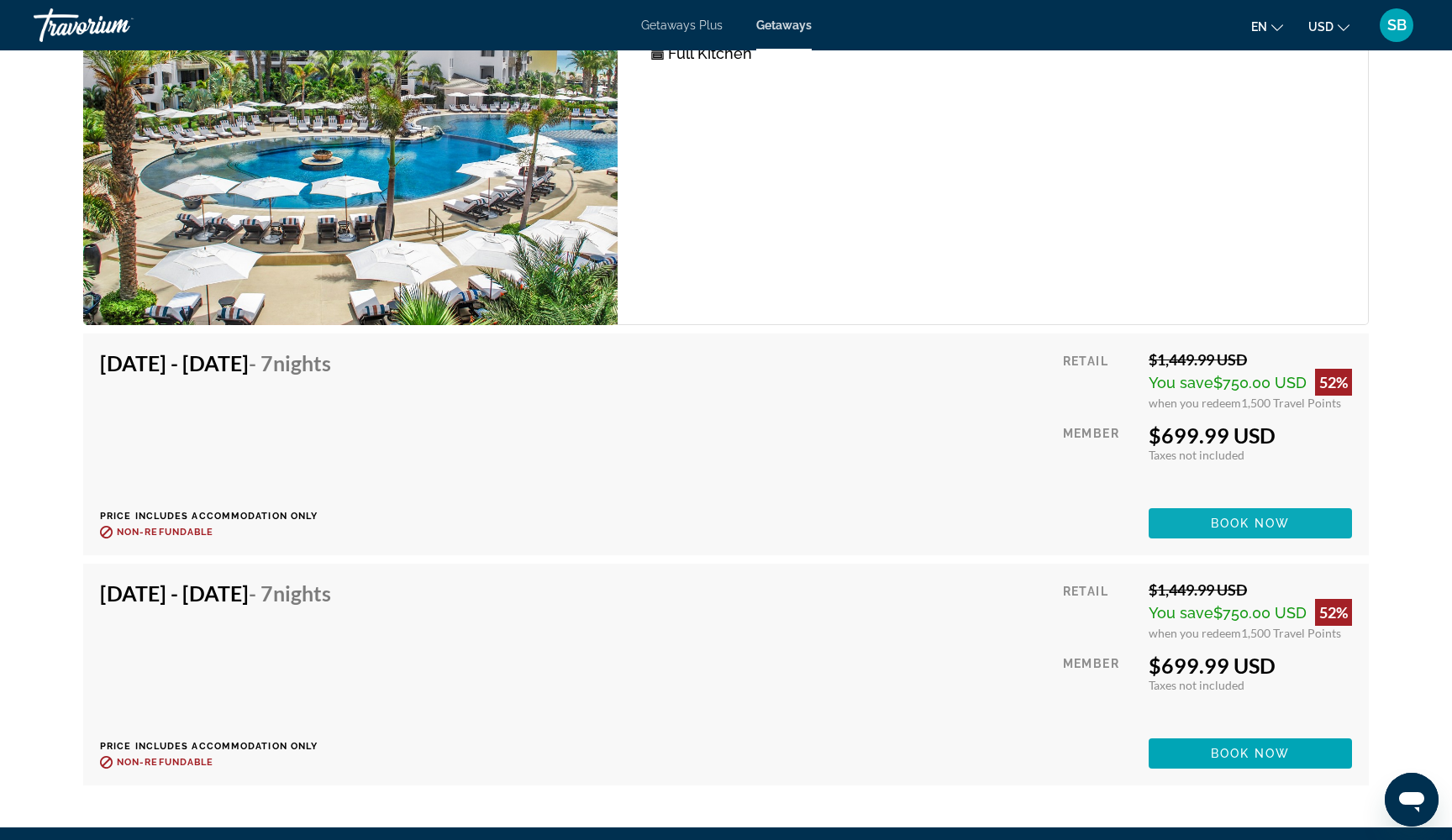
click at [1246, 526] on span "Book now" at bounding box center [1251, 522] width 80 height 14
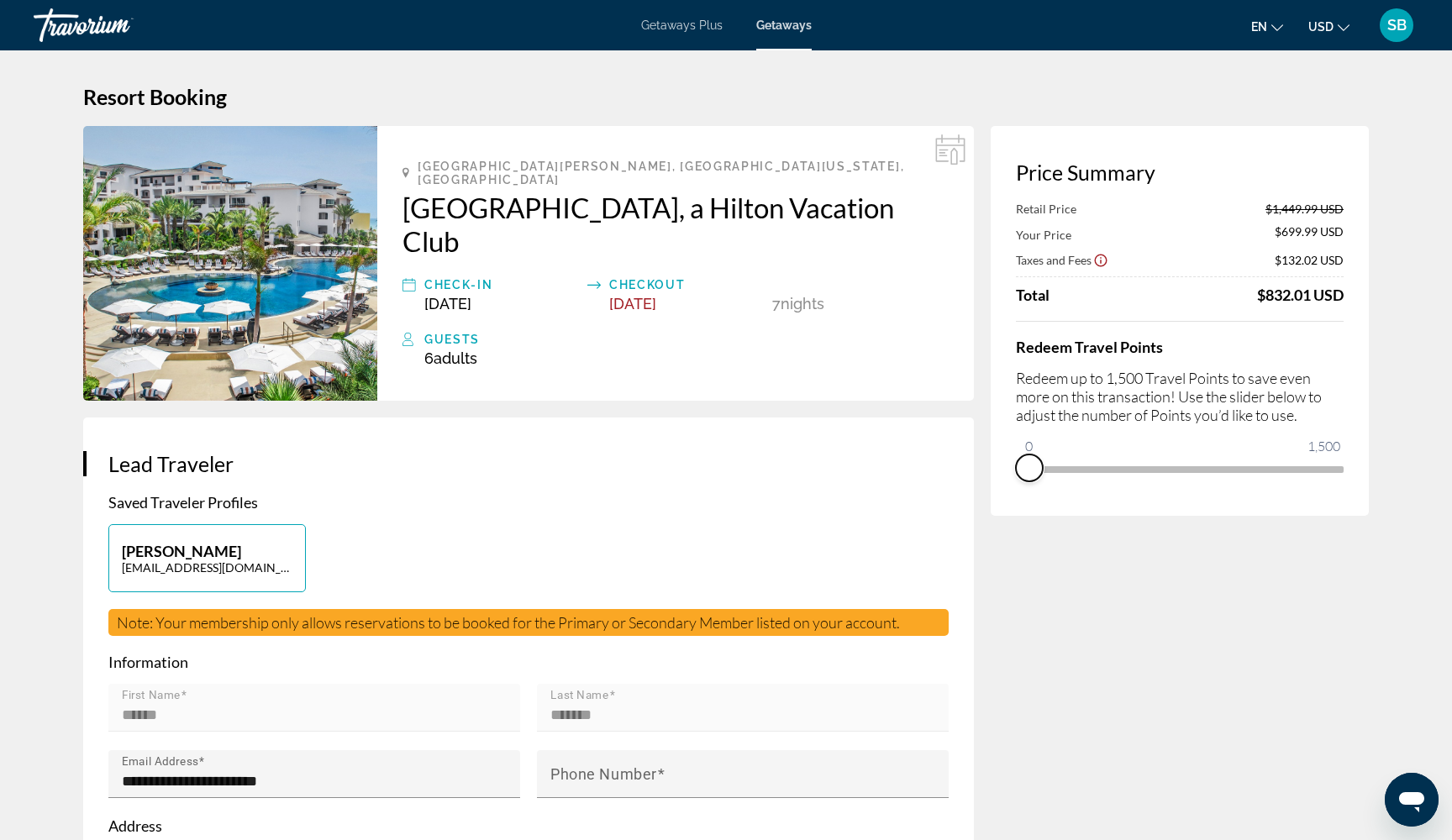
drag, startPoint x: 1327, startPoint y: 491, endPoint x: 994, endPoint y: 485, distance: 333.1
click at [994, 485] on div "Price Summary Retail Price $1,449.99 USD Your Price $699.99 USD Taxes and Fees …" at bounding box center [1179, 321] width 378 height 390
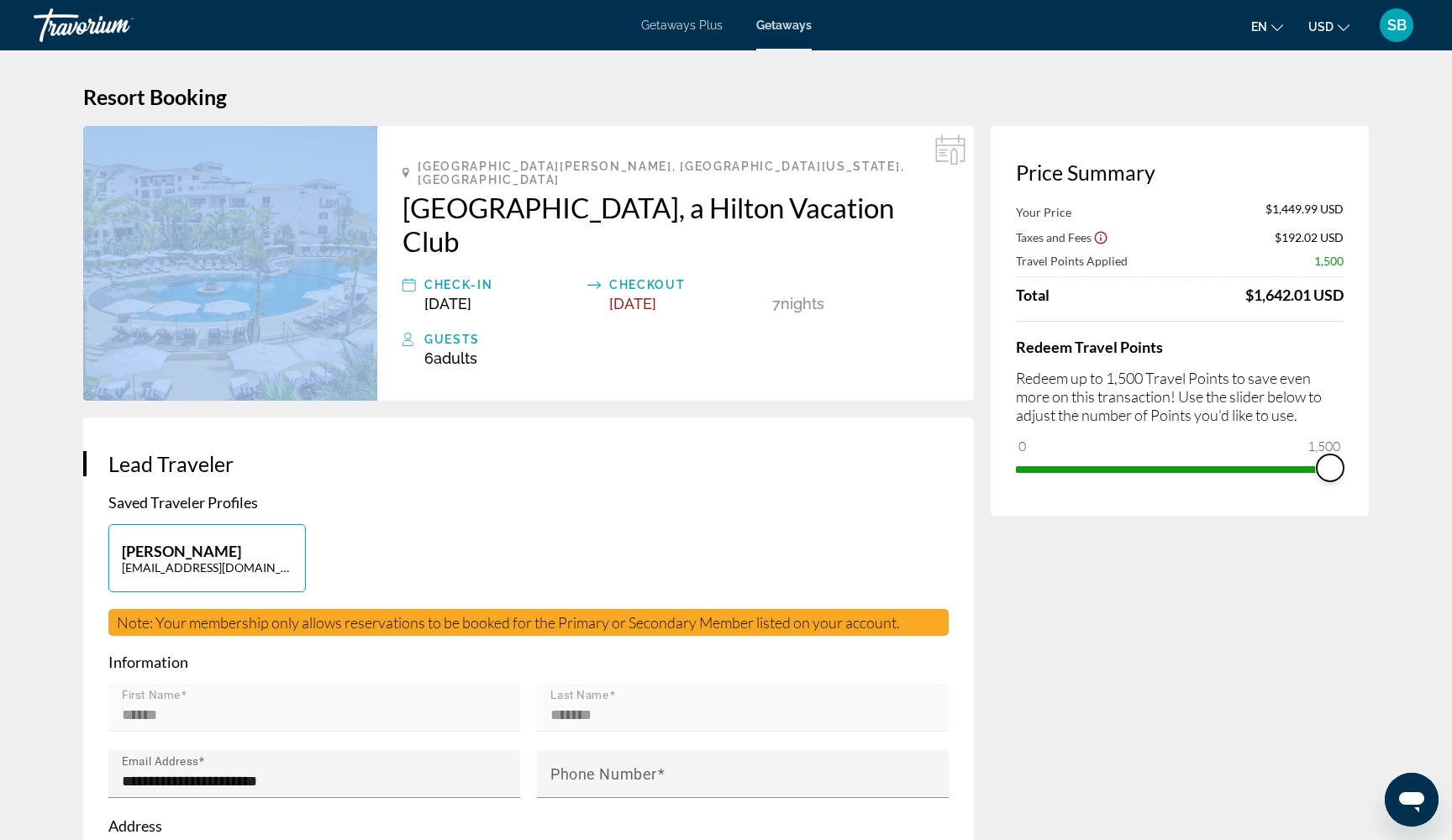
drag, startPoint x: 1417, startPoint y: 15, endPoint x: 1414, endPoint y: 470, distance: 455.0
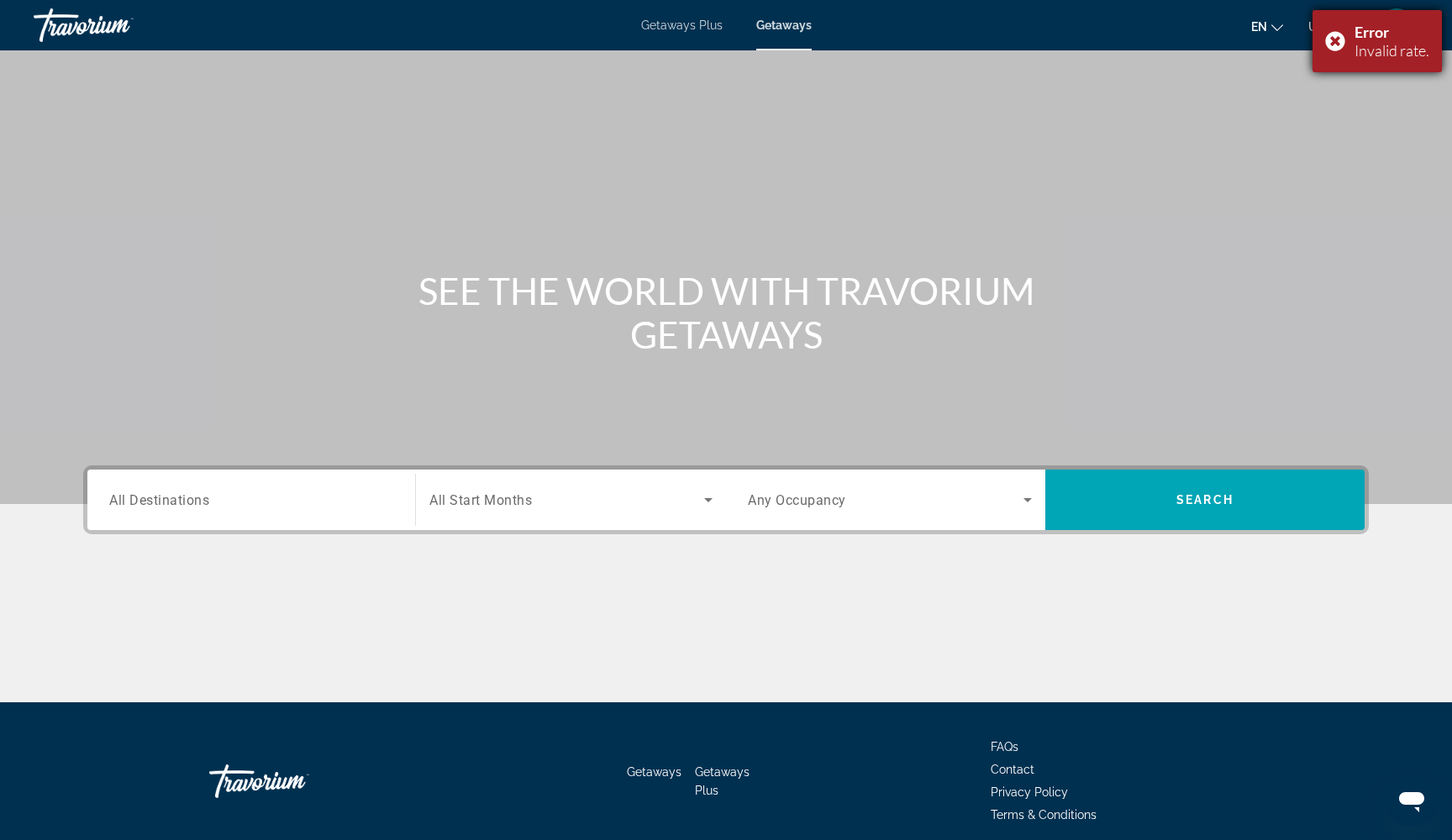
click at [1337, 40] on div "Error Invalid rate." at bounding box center [1377, 41] width 129 height 62
